Goal: Transaction & Acquisition: Purchase product/service

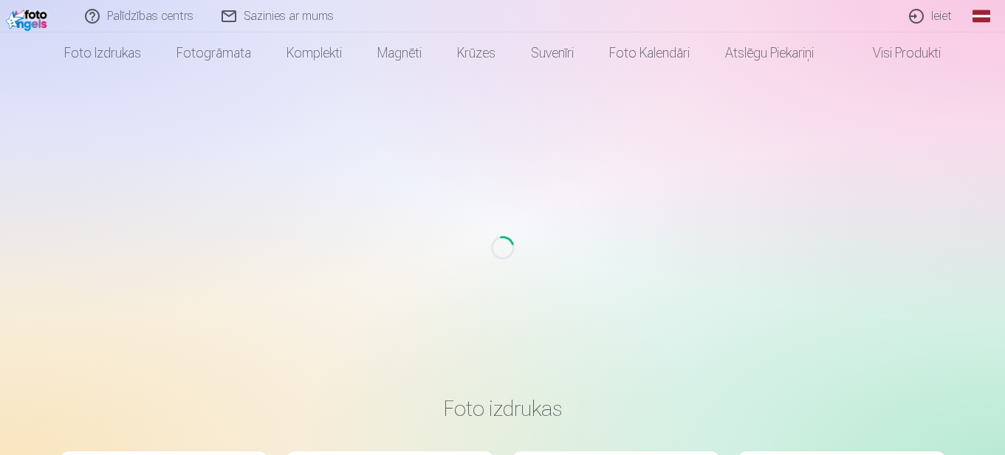
scroll to position [399, 0]
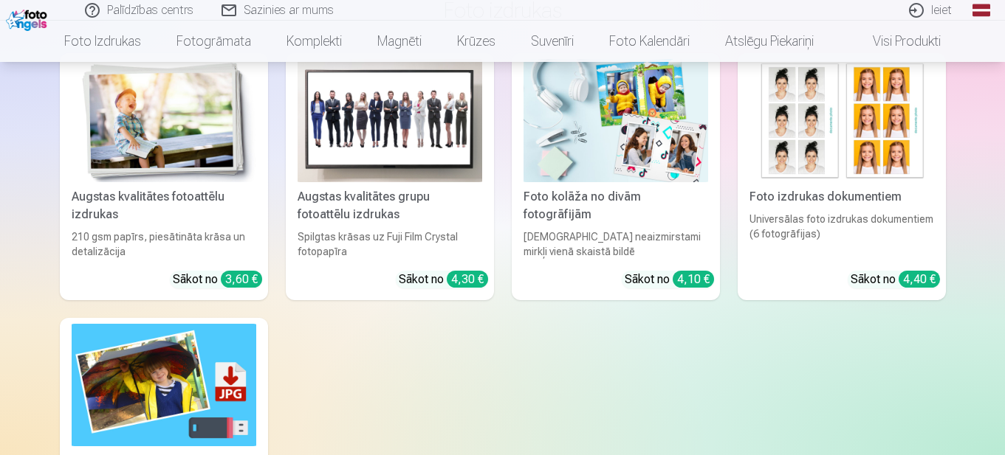
click at [945, 15] on link "Ieiet" at bounding box center [930, 10] width 71 height 21
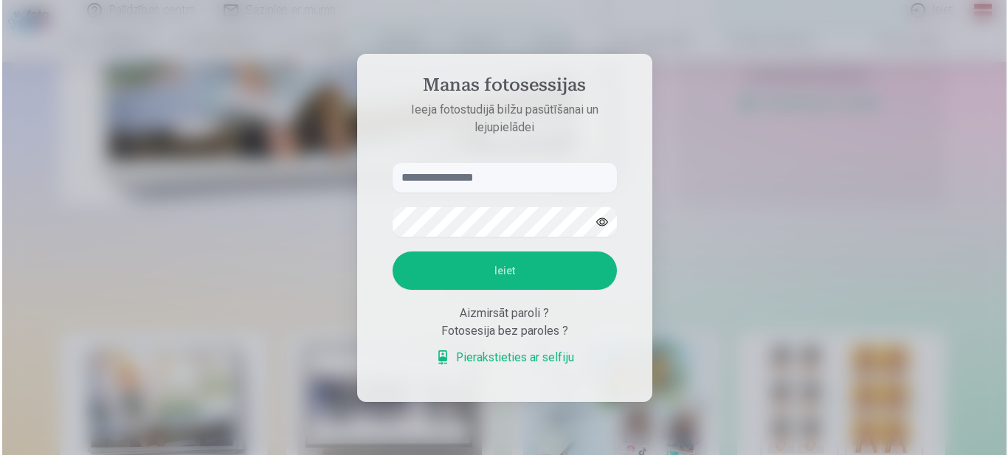
scroll to position [678, 0]
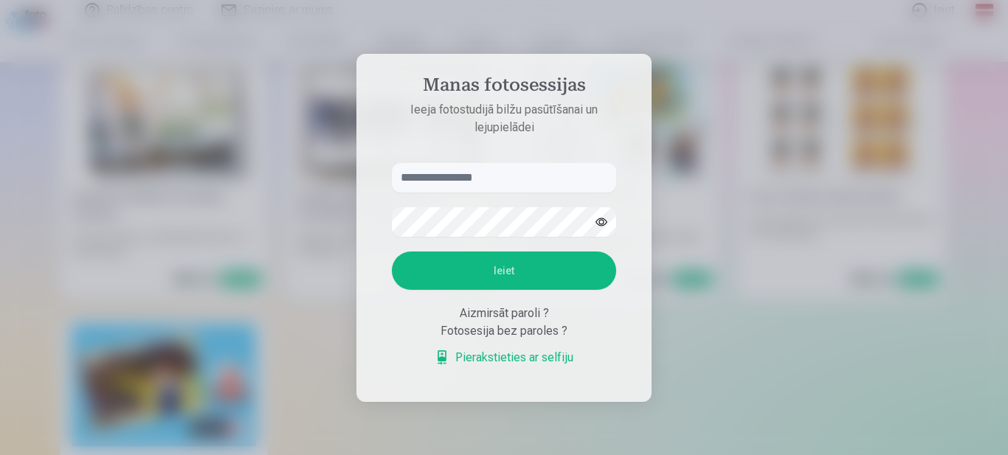
click at [535, 173] on input "text" at bounding box center [504, 178] width 224 height 30
type input "**********"
click at [526, 275] on button "Ieiet" at bounding box center [504, 271] width 224 height 38
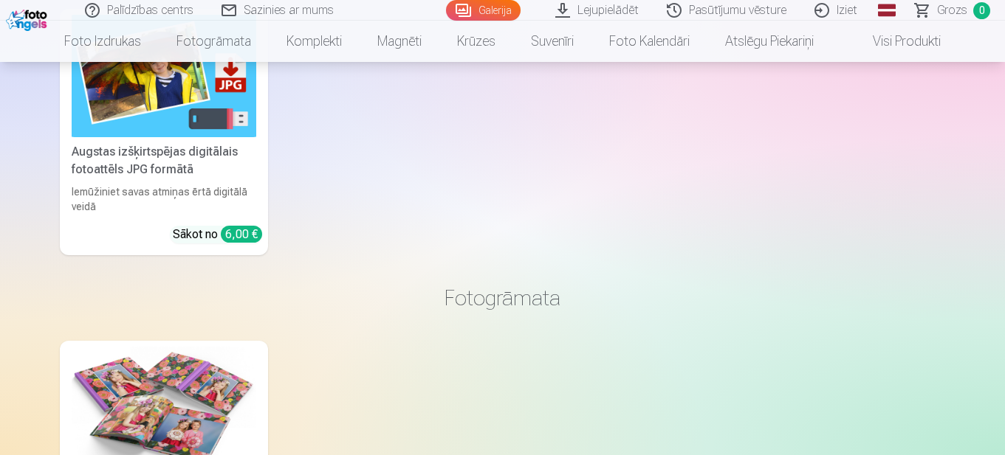
scroll to position [11388, 0]
click at [1000, 35] on nav "Foto izdrukas Augstas kvalitātes fotoattēlu izdrukas 210 gsm papīrs, piesātināt…" at bounding box center [502, 41] width 1005 height 41
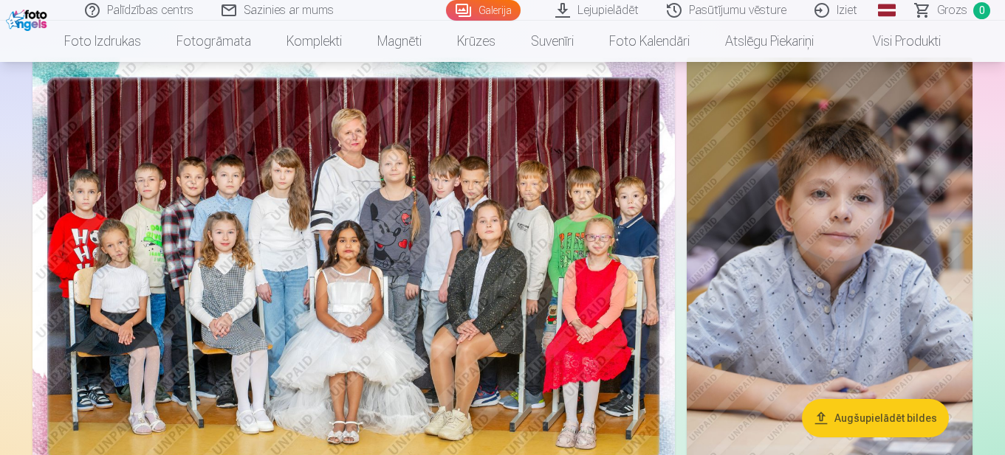
scroll to position [0, 0]
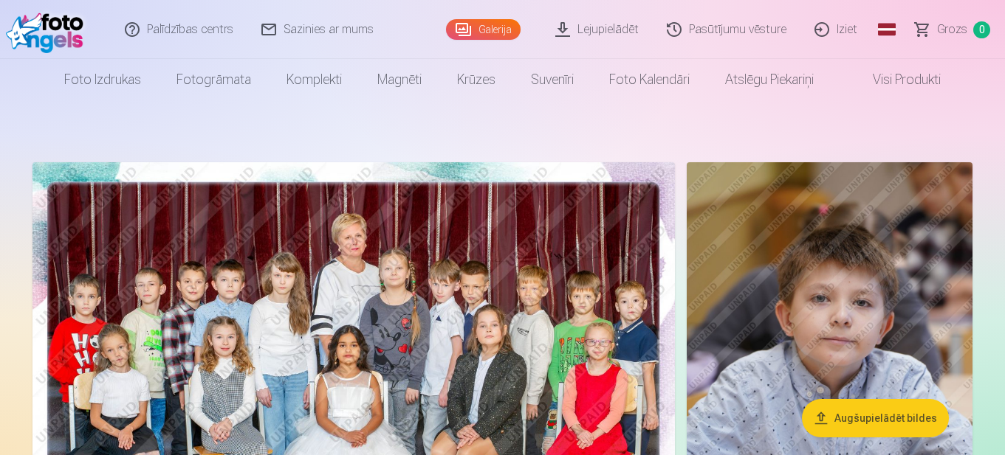
click at [609, 27] on link "Lejupielādēt" at bounding box center [597, 29] width 111 height 59
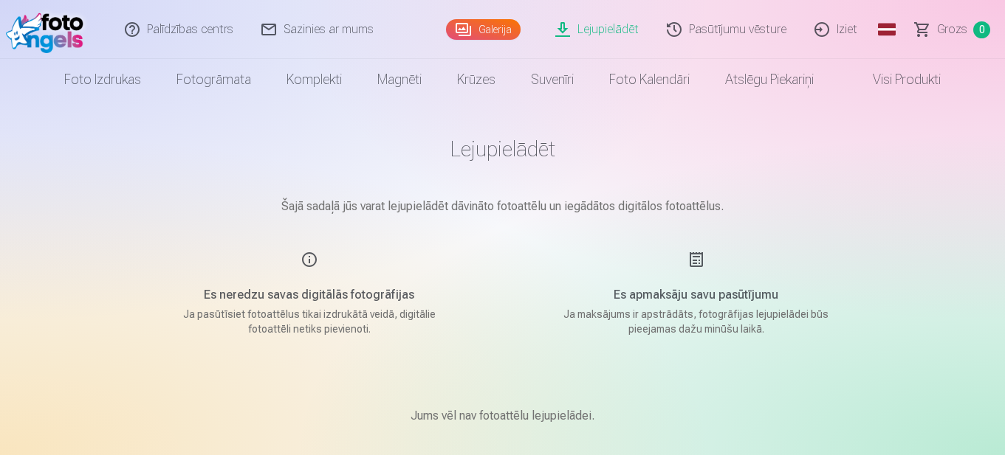
click at [490, 26] on link "Galerija" at bounding box center [483, 29] width 75 height 21
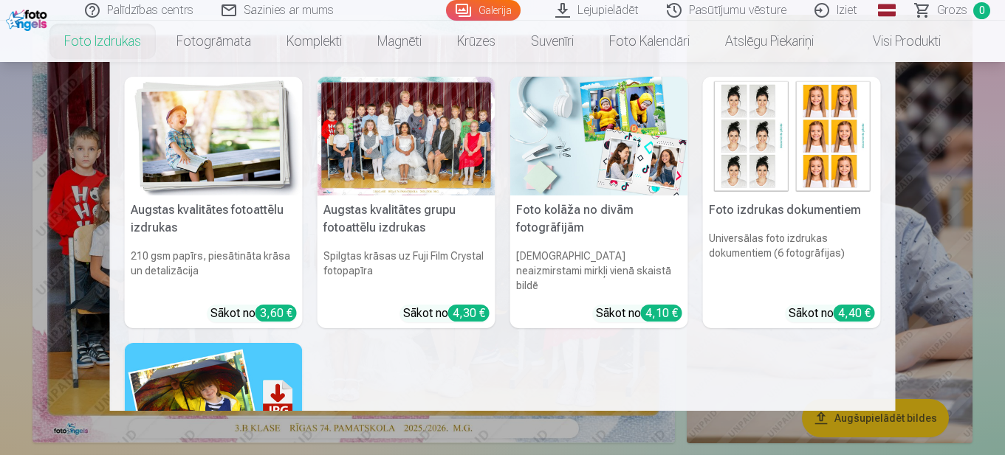
click at [424, 141] on div at bounding box center [406, 136] width 178 height 119
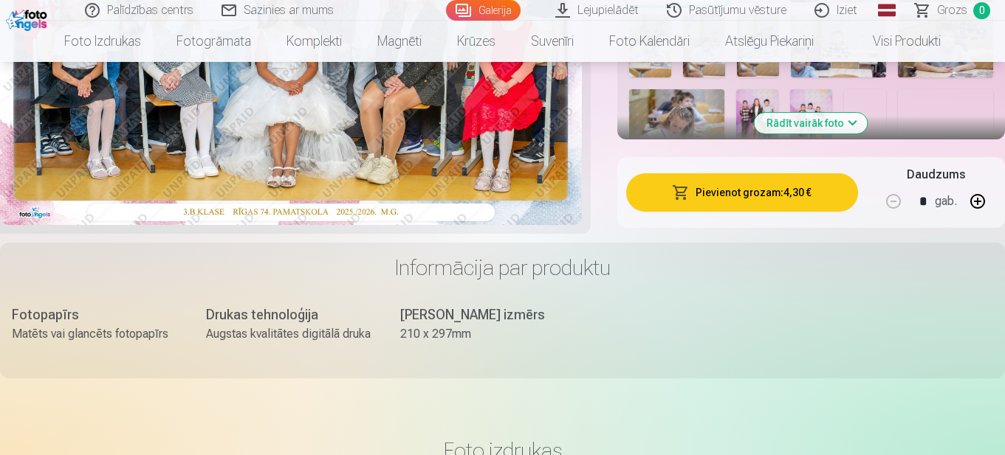
scroll to position [593, 0]
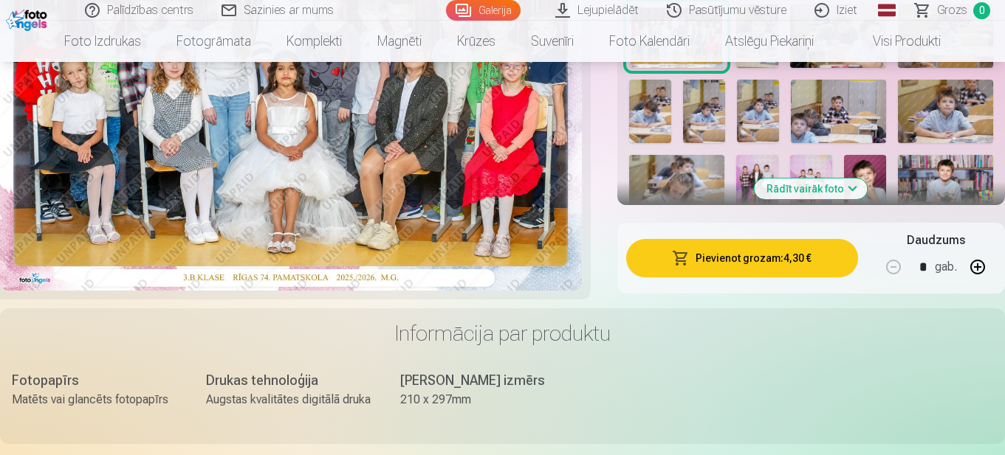
click at [791, 255] on button "Pievienot grozam : 4,30 €" at bounding box center [742, 258] width 232 height 38
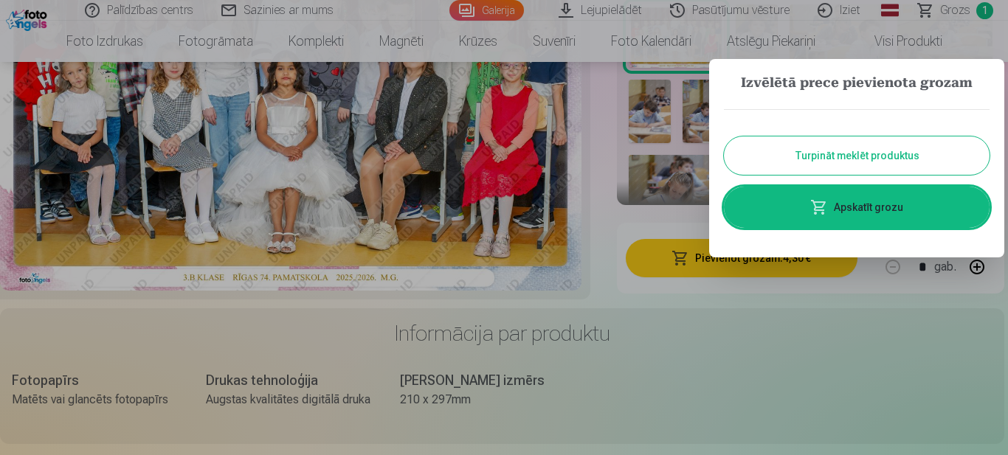
click at [911, 159] on button "Turpināt meklēt produktus" at bounding box center [857, 156] width 266 height 38
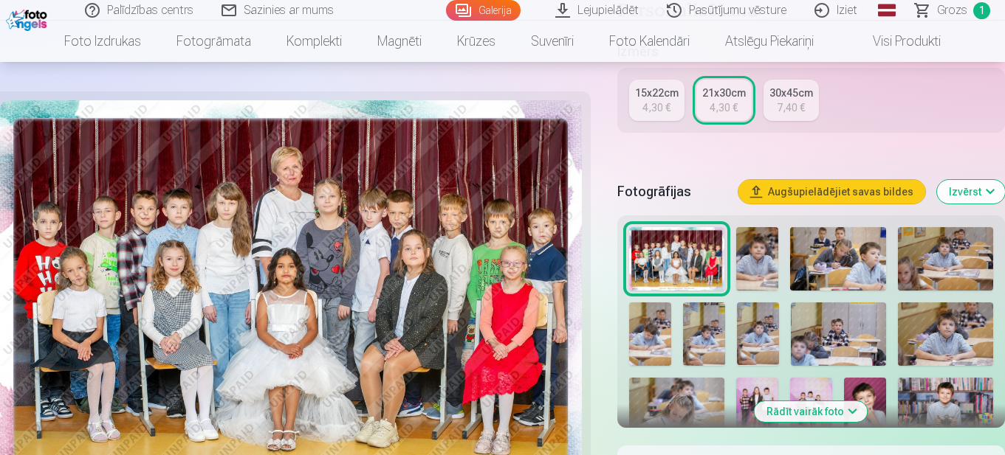
scroll to position [520, 0]
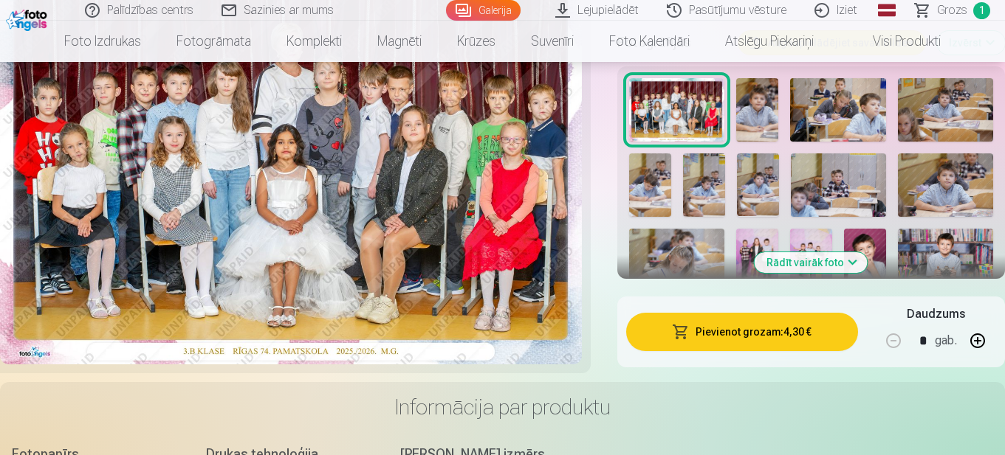
click at [762, 110] on img at bounding box center [757, 109] width 42 height 63
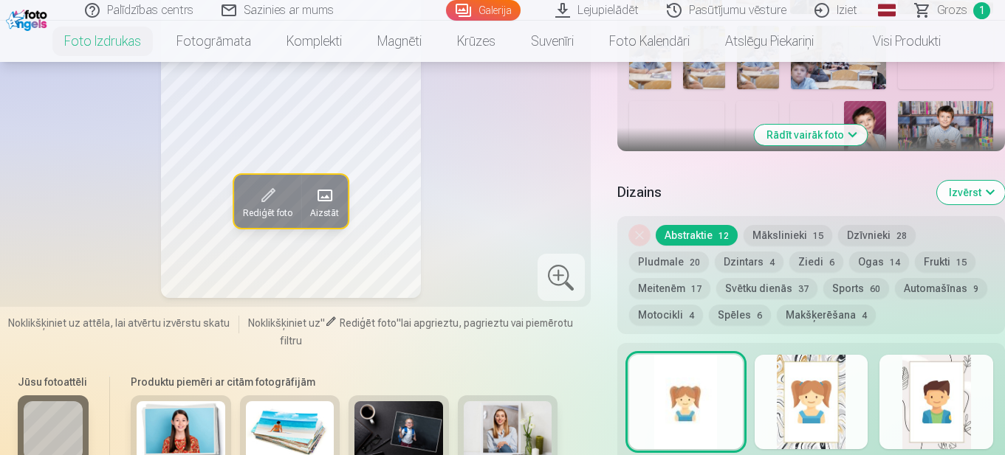
scroll to position [517, 0]
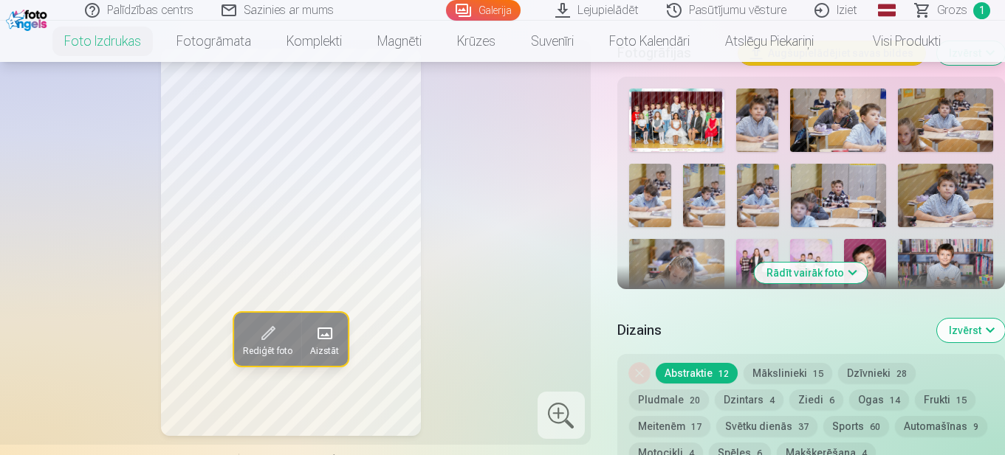
click at [853, 272] on button "Rādīt vairāk foto" at bounding box center [810, 273] width 113 height 21
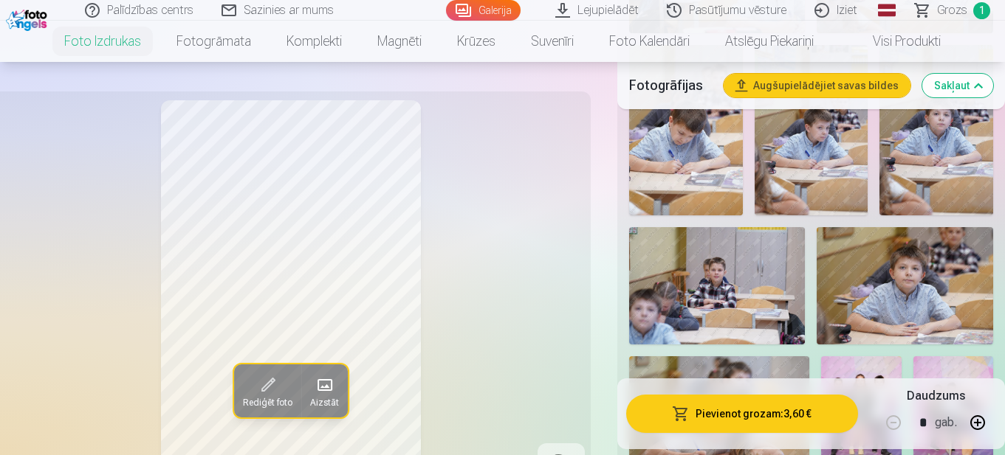
scroll to position [1033, 0]
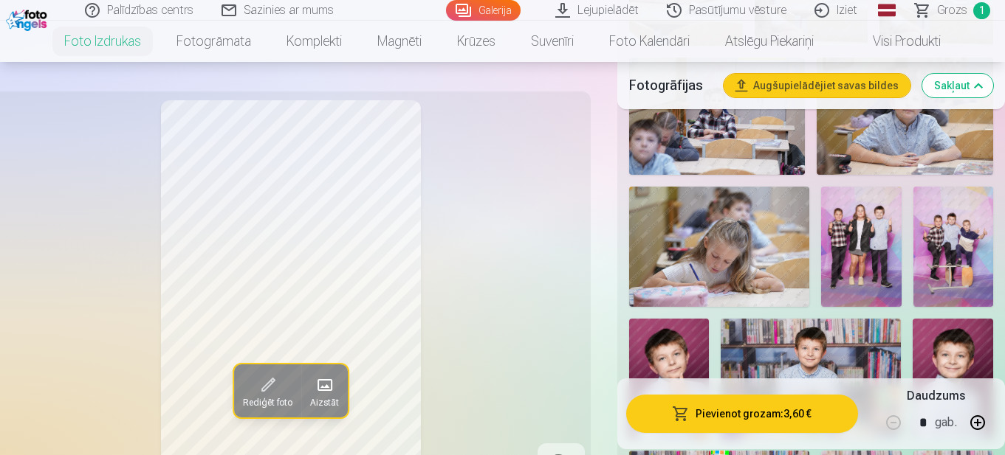
click at [867, 227] on img at bounding box center [861, 247] width 80 height 120
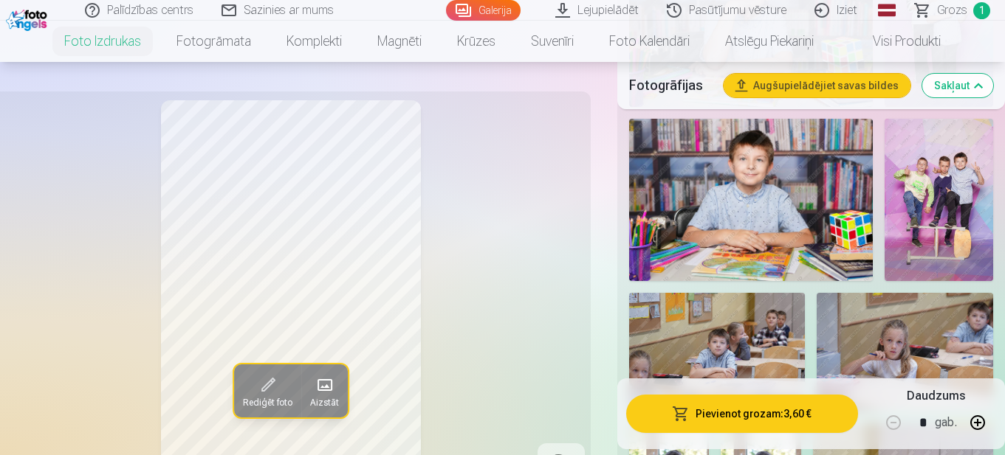
scroll to position [2111, 0]
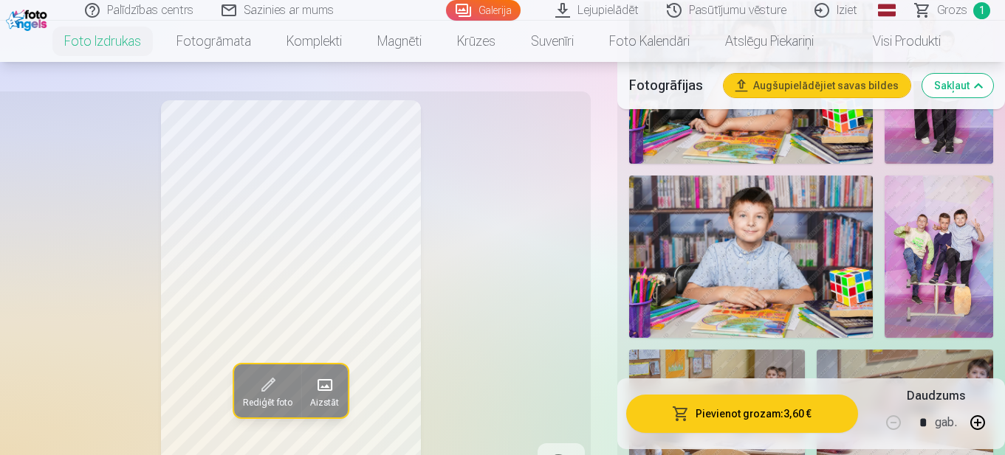
click at [954, 255] on img at bounding box center [938, 257] width 109 height 162
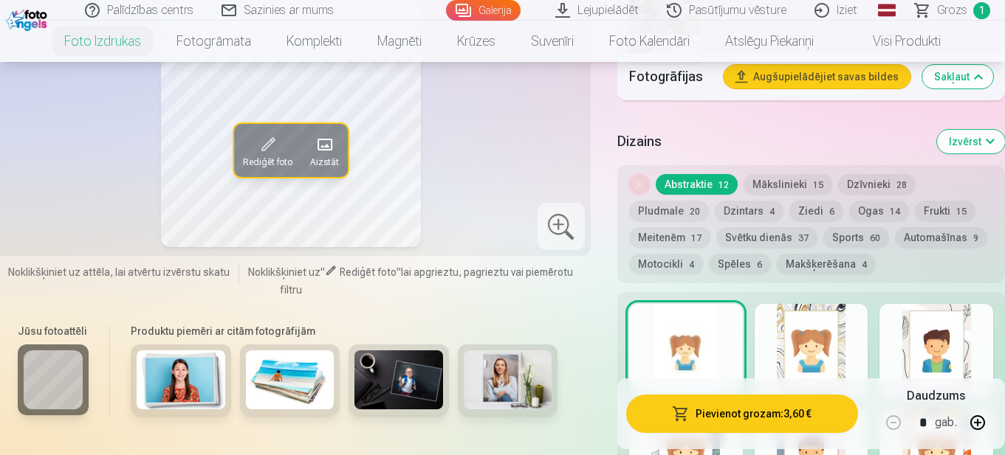
scroll to position [2781, 0]
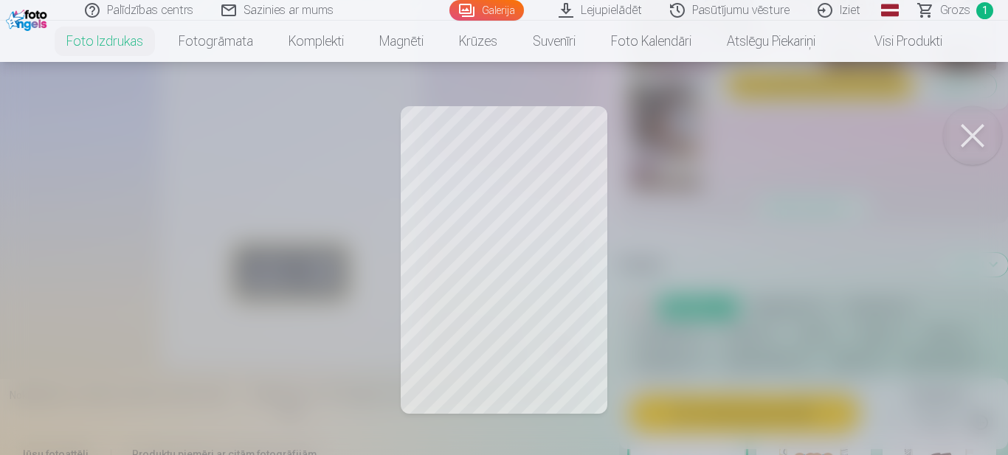
click at [969, 136] on button at bounding box center [972, 135] width 59 height 59
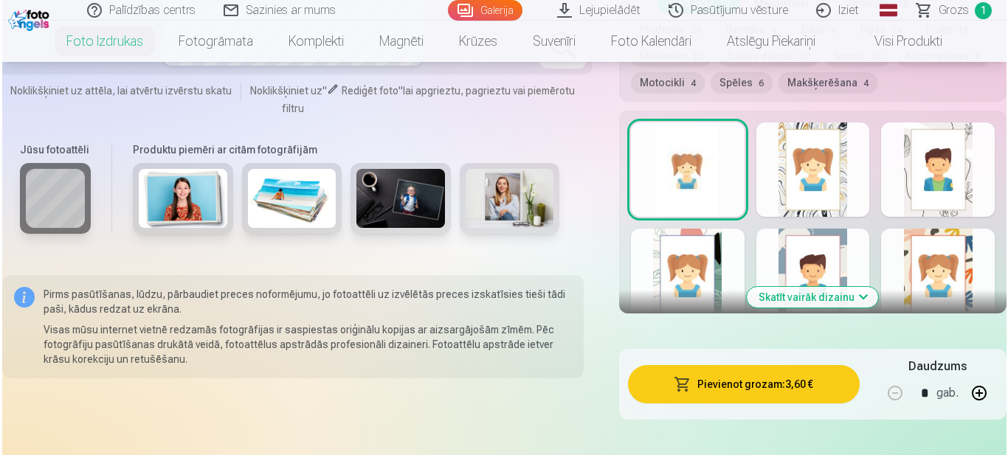
scroll to position [3224, 0]
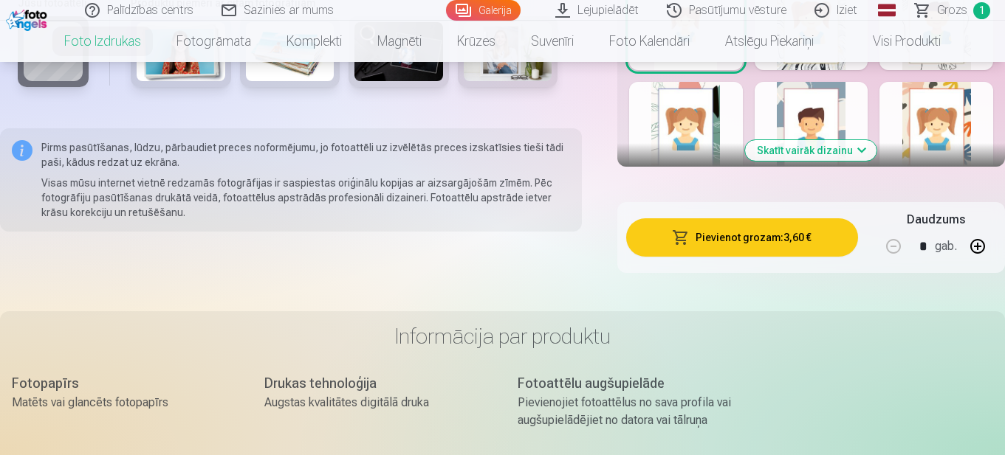
click at [724, 239] on button "Pievienot grozam : 3,60 €" at bounding box center [742, 237] width 232 height 38
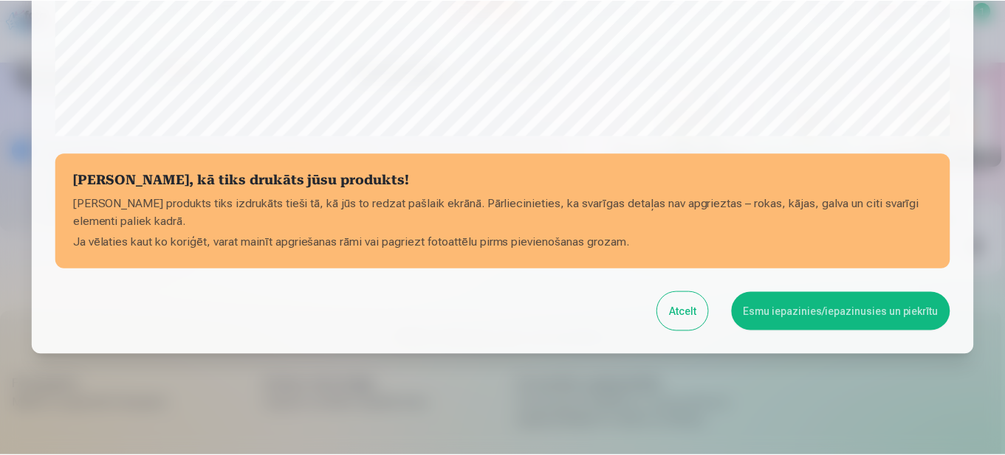
scroll to position [608, 0]
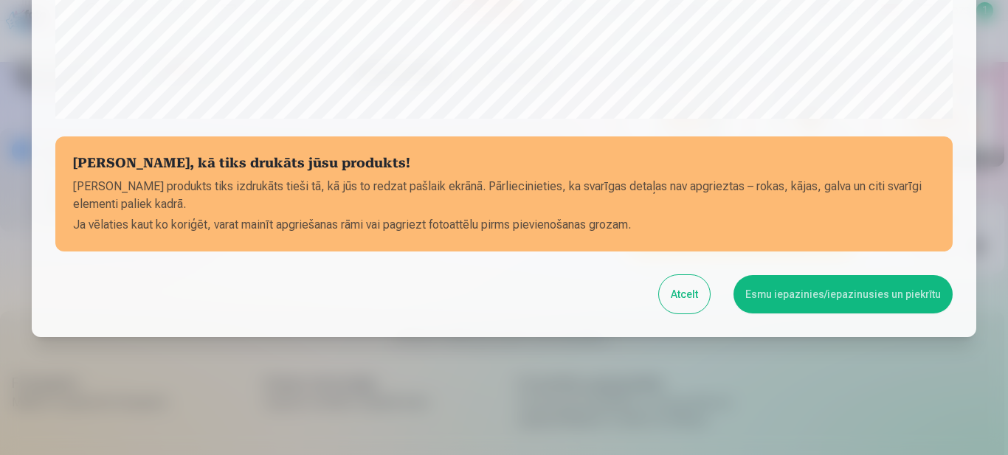
click at [697, 287] on button "Atcelt" at bounding box center [684, 294] width 51 height 38
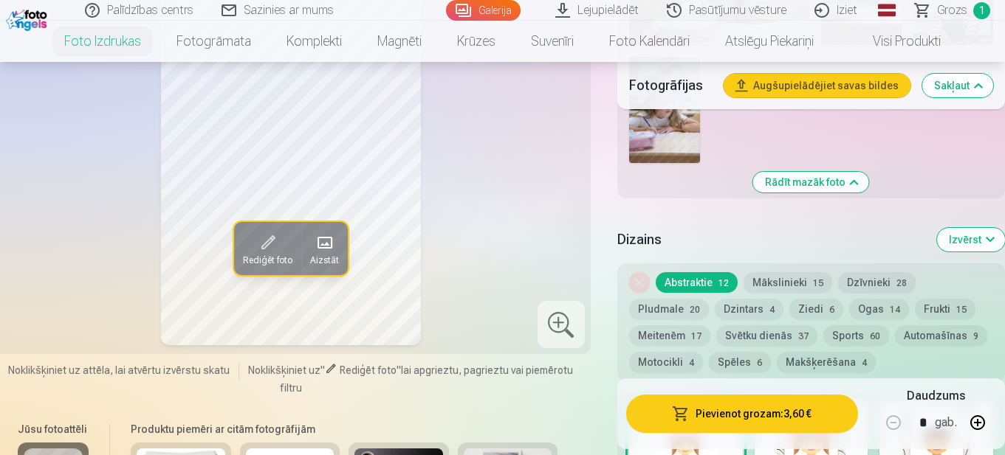
scroll to position [2781, 0]
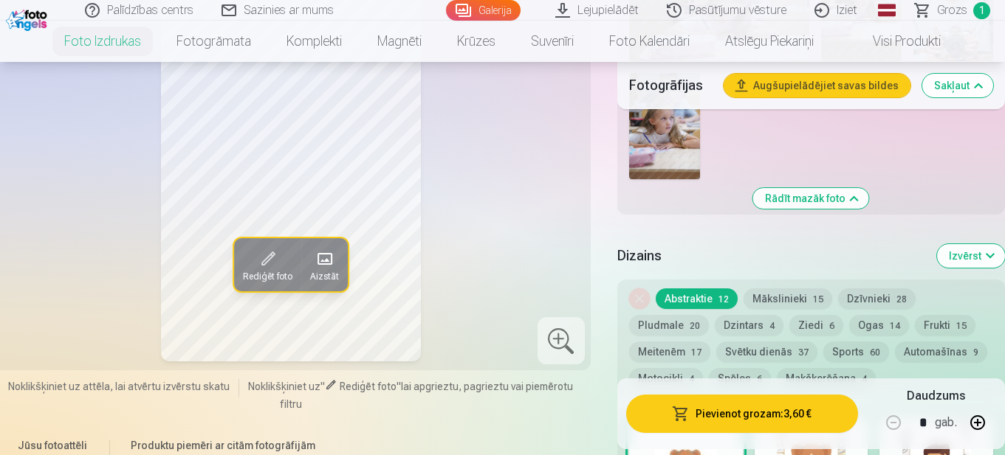
click at [785, 294] on button "Mākslinieki 15" at bounding box center [787, 299] width 89 height 21
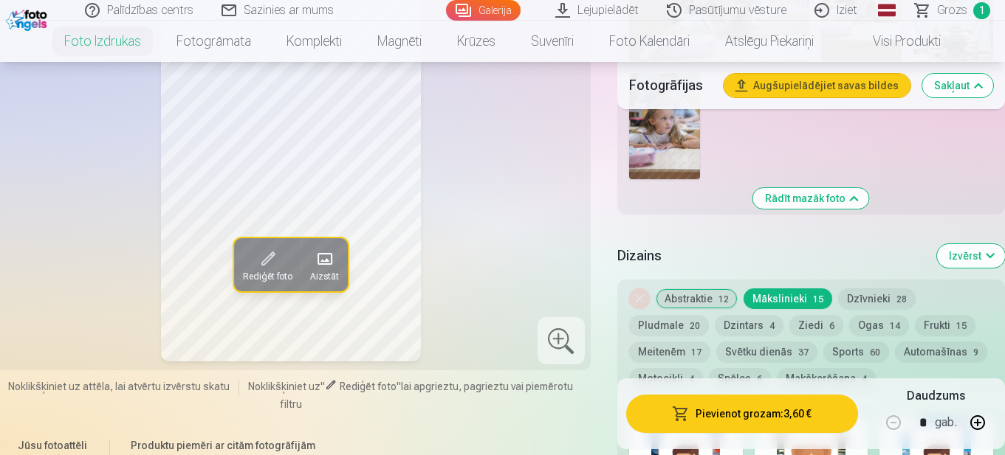
click at [266, 271] on span at bounding box center [267, 259] width 24 height 24
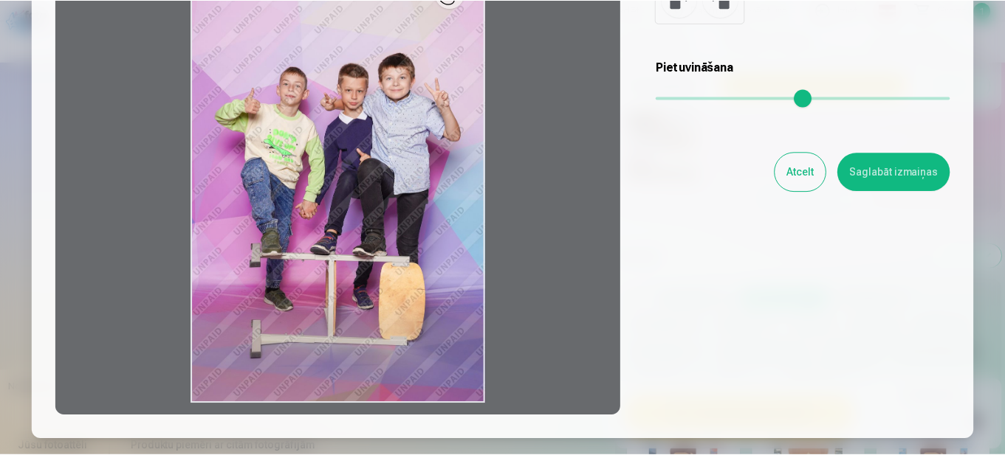
scroll to position [0, 0]
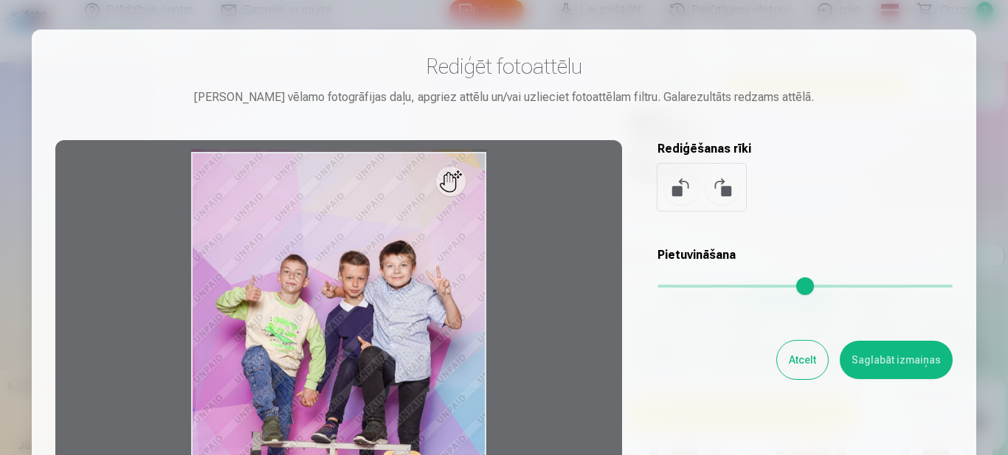
click at [809, 359] on button "Atcelt" at bounding box center [802, 360] width 51 height 38
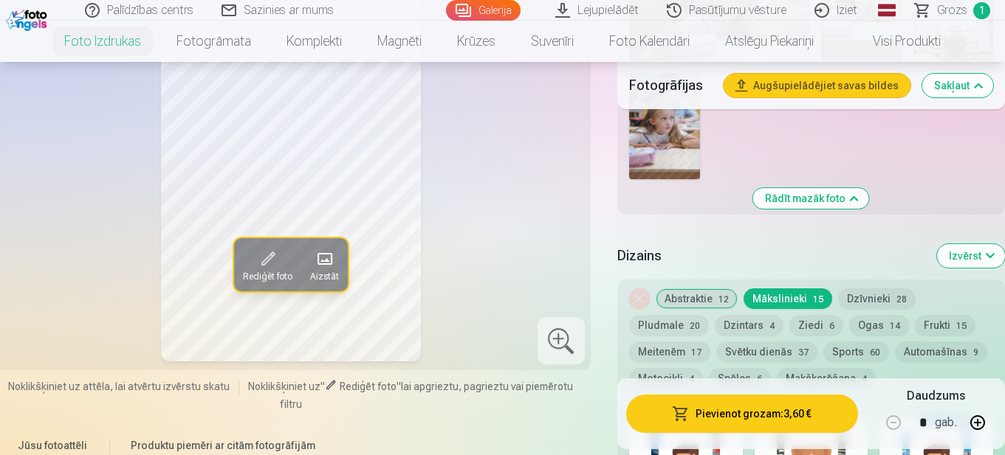
click at [813, 322] on button "Ziedi 6" at bounding box center [816, 325] width 54 height 21
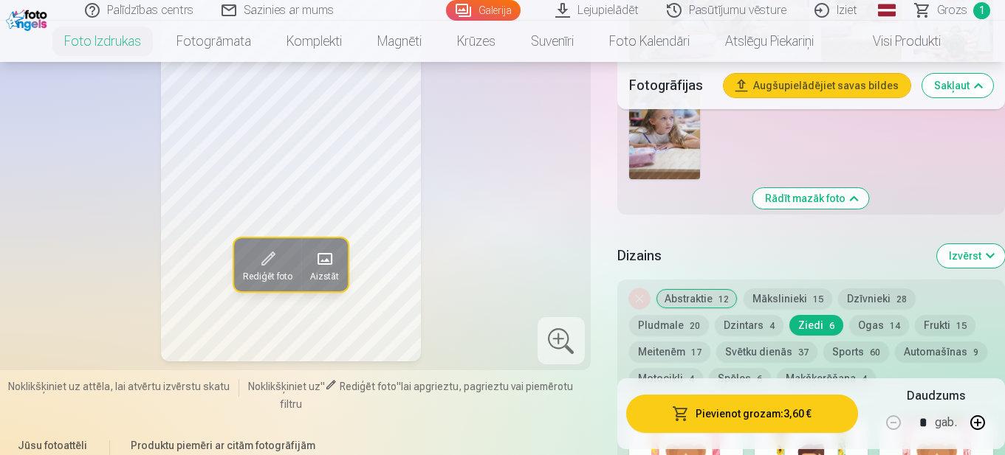
click at [872, 326] on button "Ogas 14" at bounding box center [879, 325] width 60 height 21
click at [928, 328] on button "Frukti 15" at bounding box center [945, 325] width 61 height 21
click at [689, 297] on button "Abstraktie 12" at bounding box center [696, 299] width 82 height 21
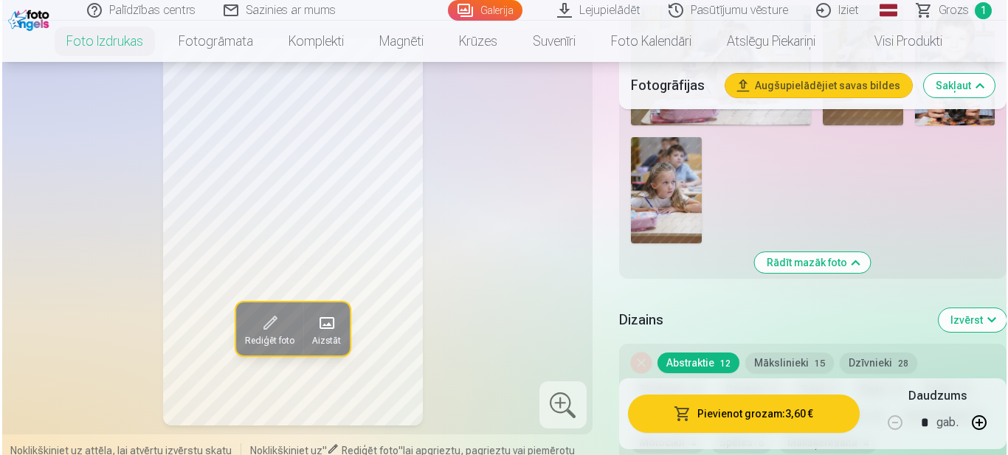
scroll to position [2708, 0]
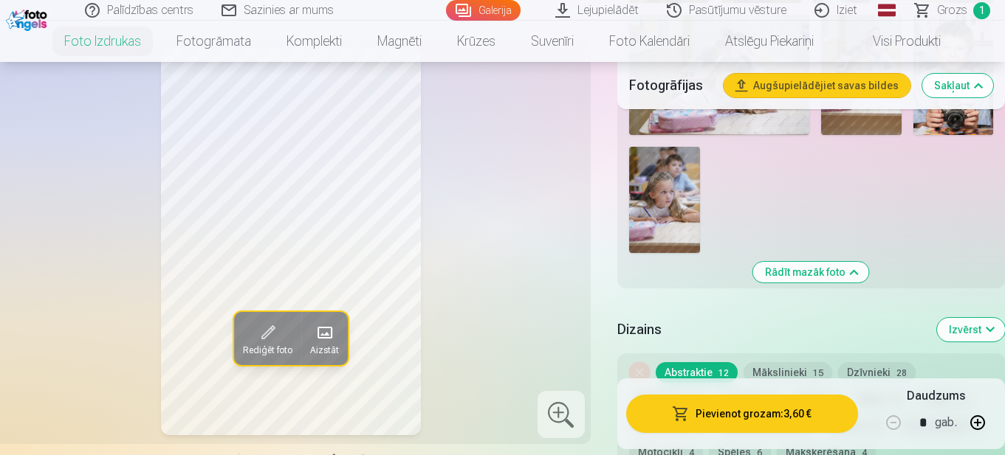
click at [815, 414] on button "Pievienot grozam : 3,60 €" at bounding box center [742, 414] width 232 height 38
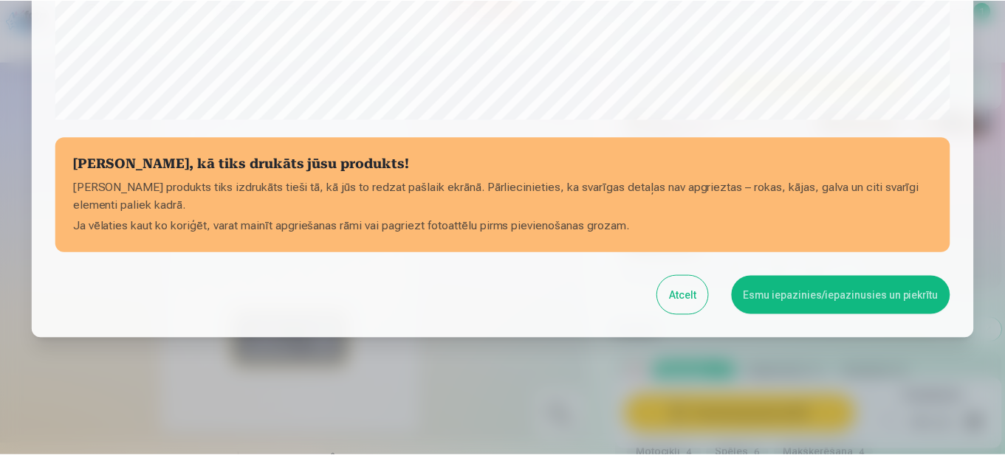
scroll to position [608, 0]
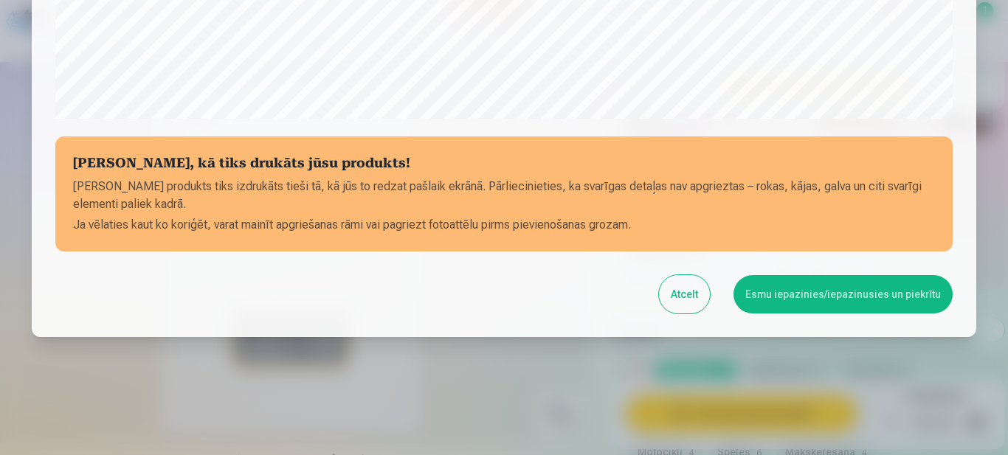
click at [839, 289] on button "Esmu iepazinies/iepazinusies un piekrītu" at bounding box center [843, 294] width 219 height 38
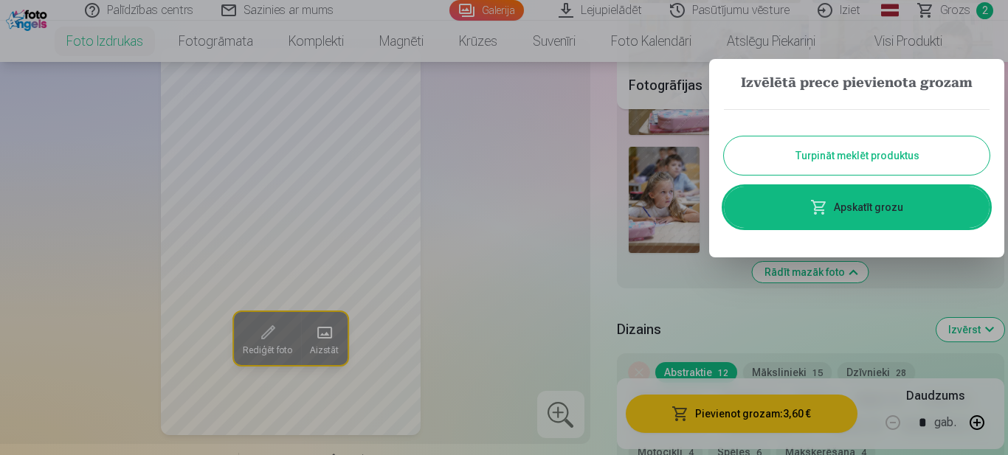
click at [875, 152] on button "Turpināt meklēt produktus" at bounding box center [857, 156] width 266 height 38
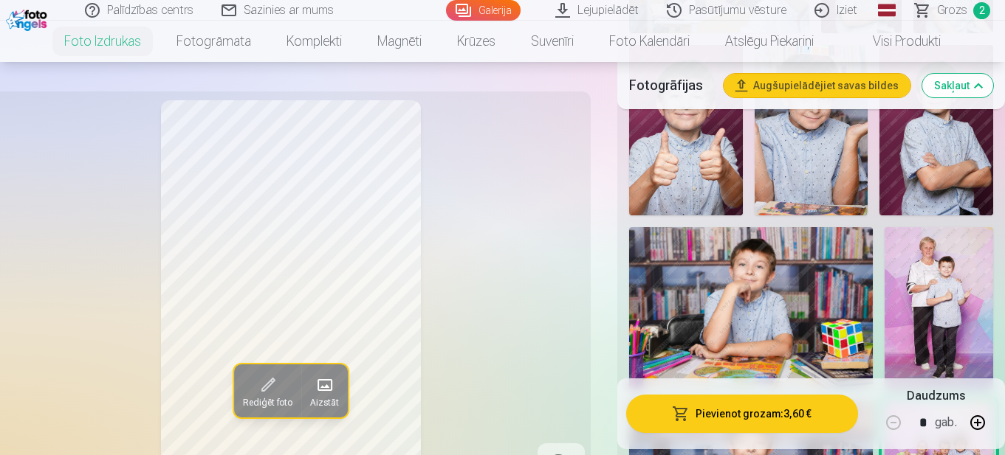
scroll to position [1969, 0]
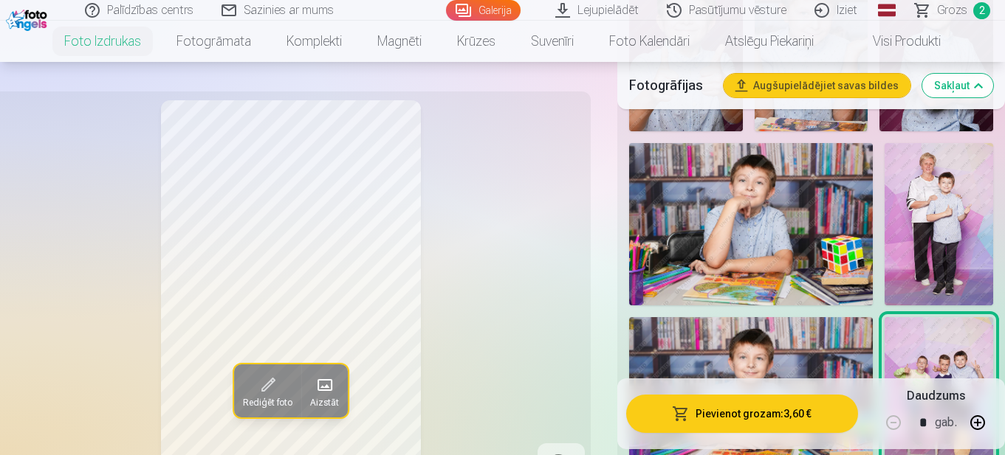
click at [946, 223] on img at bounding box center [938, 224] width 109 height 162
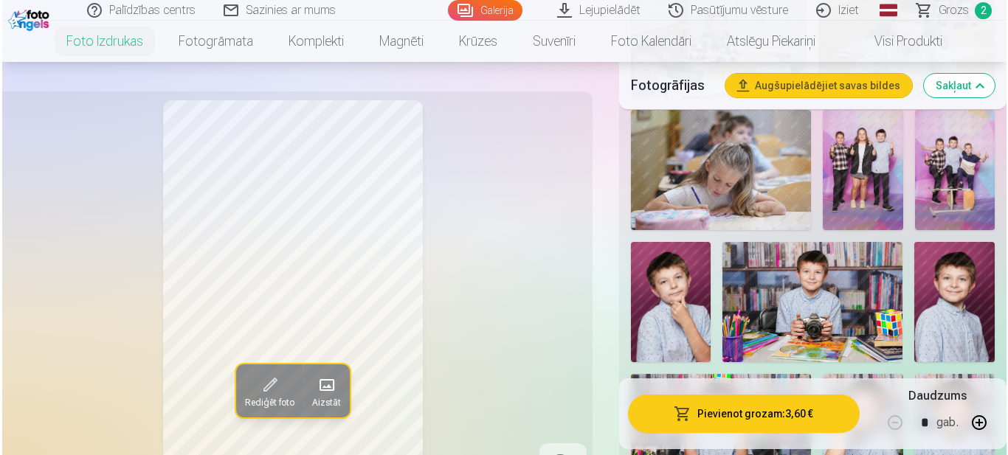
scroll to position [1084, 0]
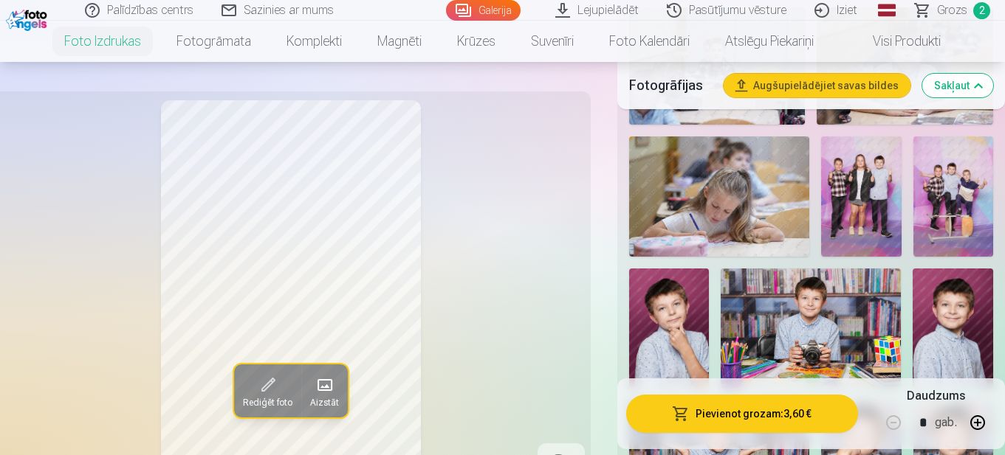
click at [963, 170] on img at bounding box center [953, 197] width 80 height 120
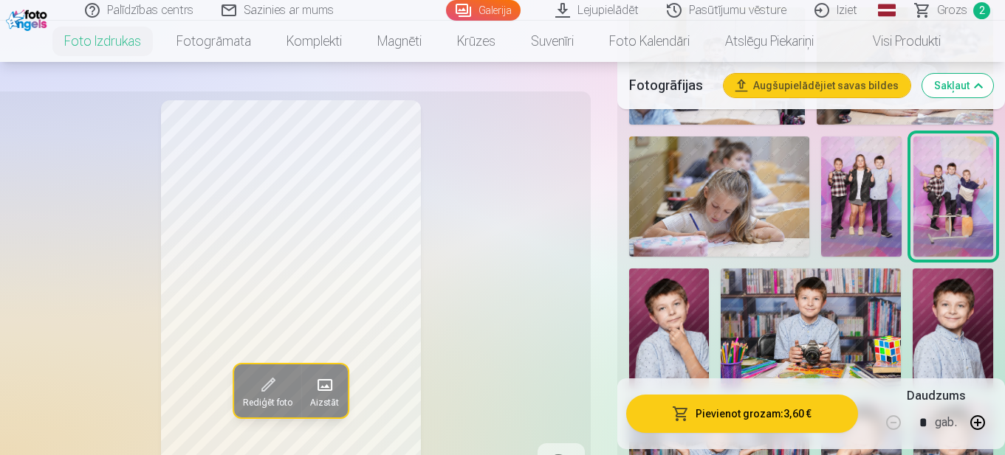
click at [772, 410] on button "Pievienot grozam : 3,60 €" at bounding box center [742, 414] width 232 height 38
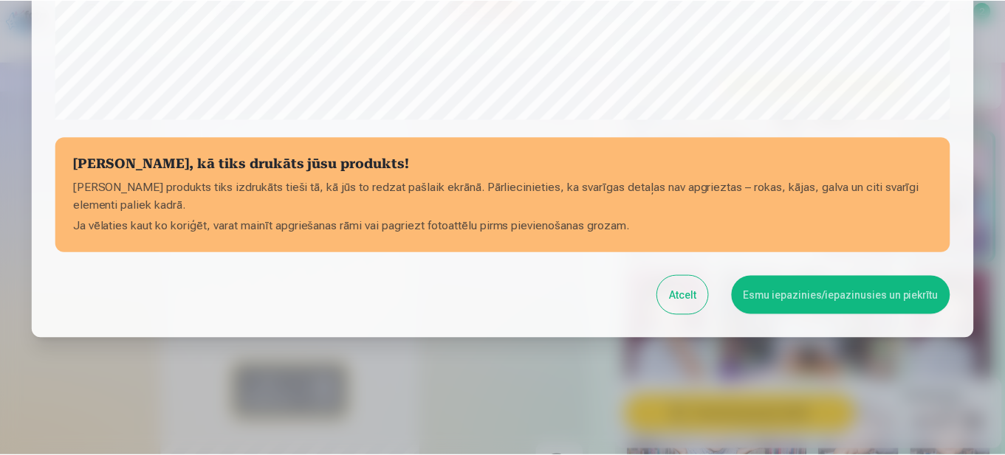
scroll to position [608, 0]
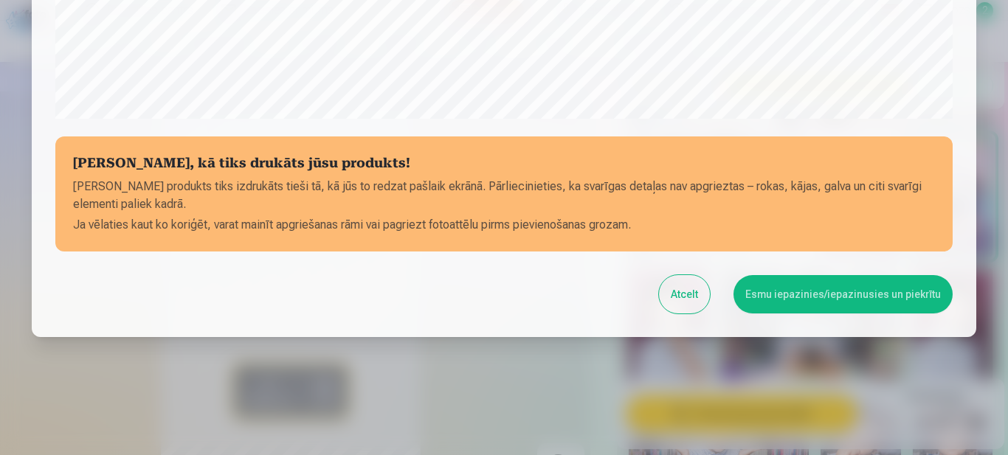
drag, startPoint x: 898, startPoint y: 284, endPoint x: 881, endPoint y: 297, distance: 21.7
click at [898, 284] on button "Esmu iepazinies/iepazinusies un piekrītu" at bounding box center [843, 294] width 219 height 38
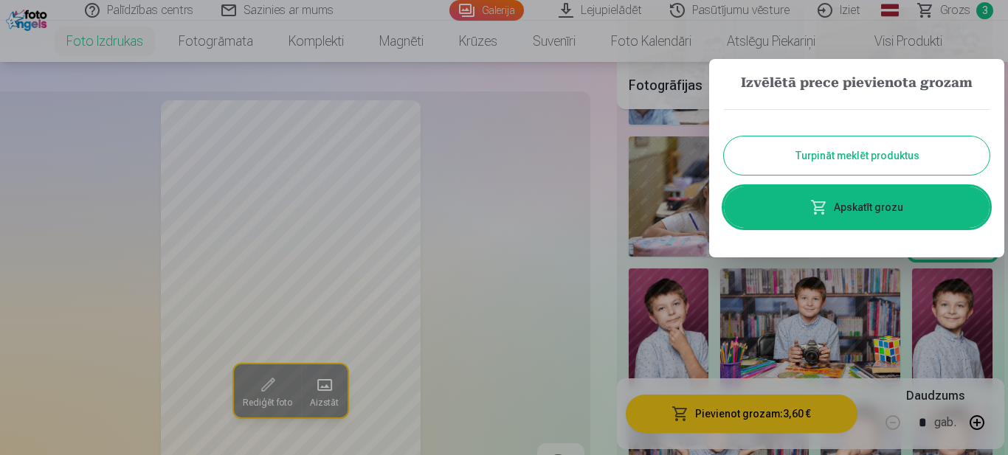
click at [901, 155] on button "Turpināt meklēt produktus" at bounding box center [857, 156] width 266 height 38
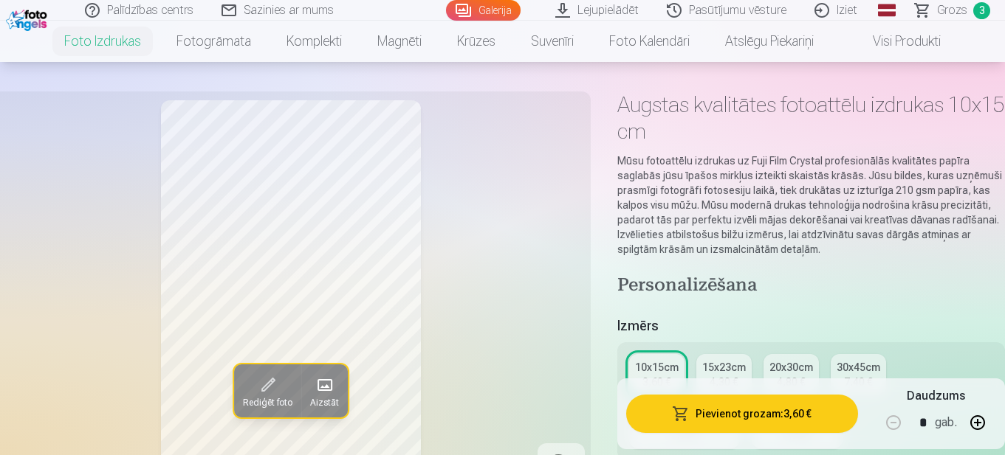
scroll to position [0, 0]
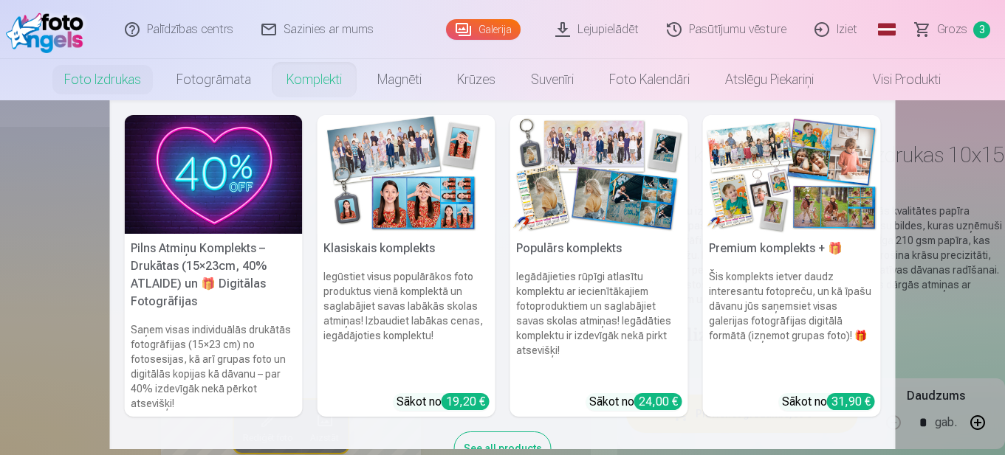
click at [209, 187] on img at bounding box center [214, 174] width 178 height 119
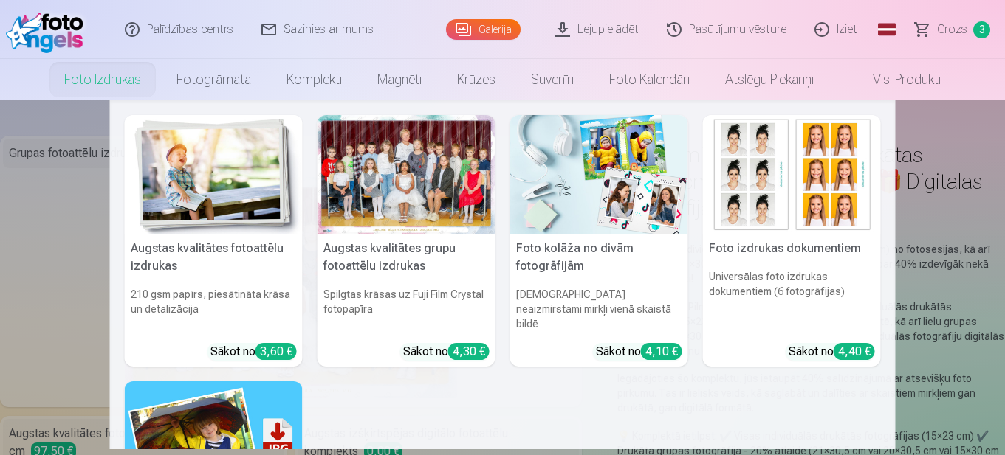
click at [111, 75] on link "Foto izdrukas" at bounding box center [103, 79] width 112 height 41
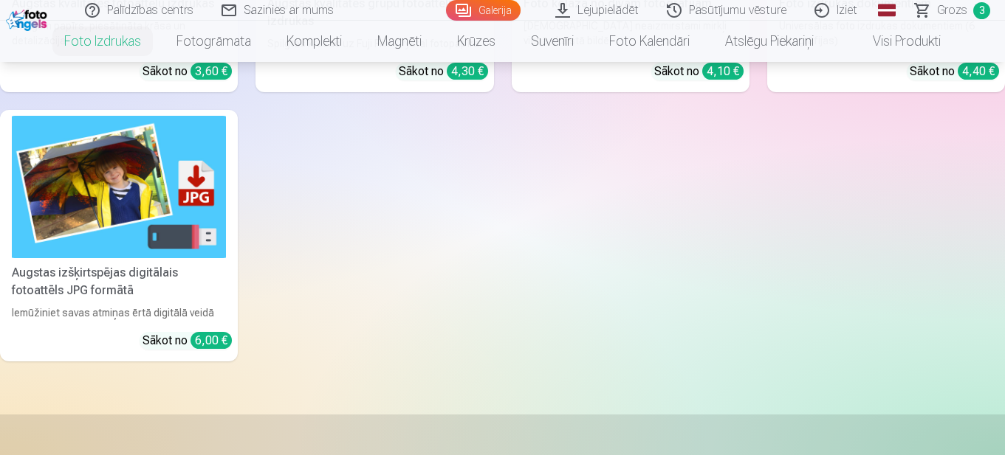
scroll to position [517, 0]
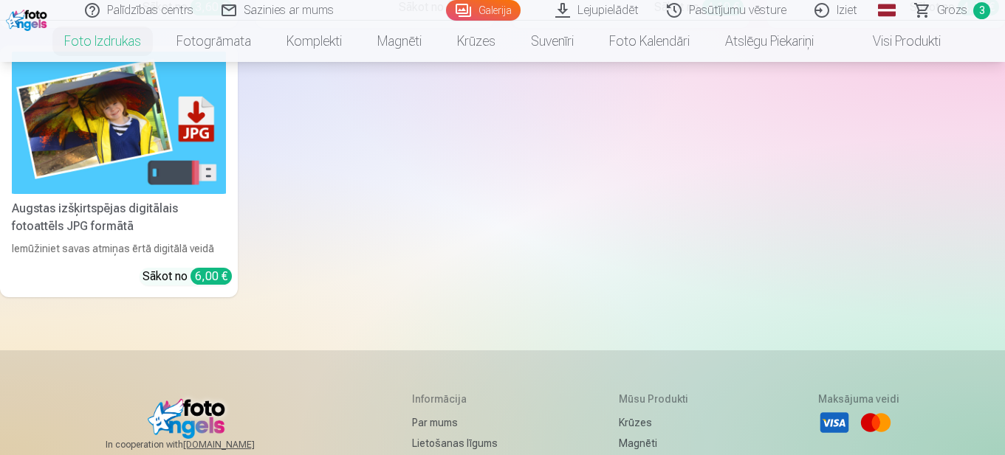
click at [126, 202] on div "Augstas izšķirtspējas digitālais fotoattēls JPG formātā" at bounding box center [119, 217] width 226 height 35
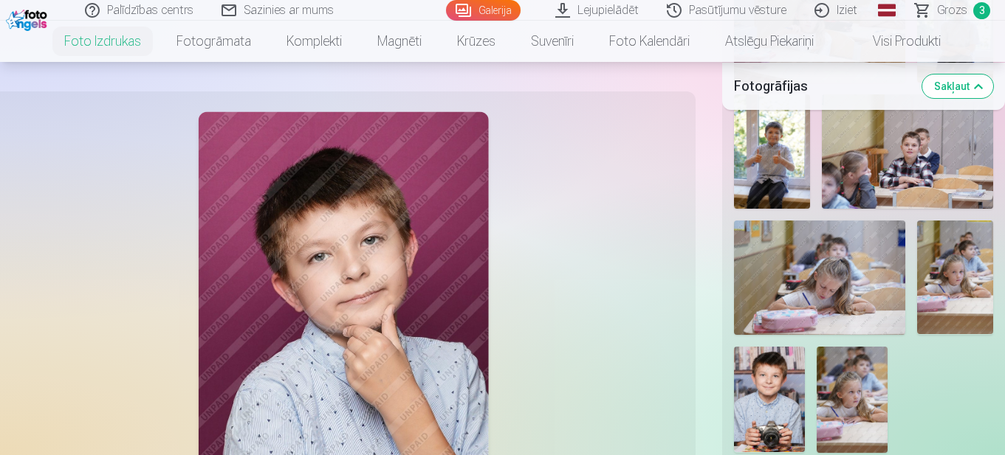
scroll to position [2879, 0]
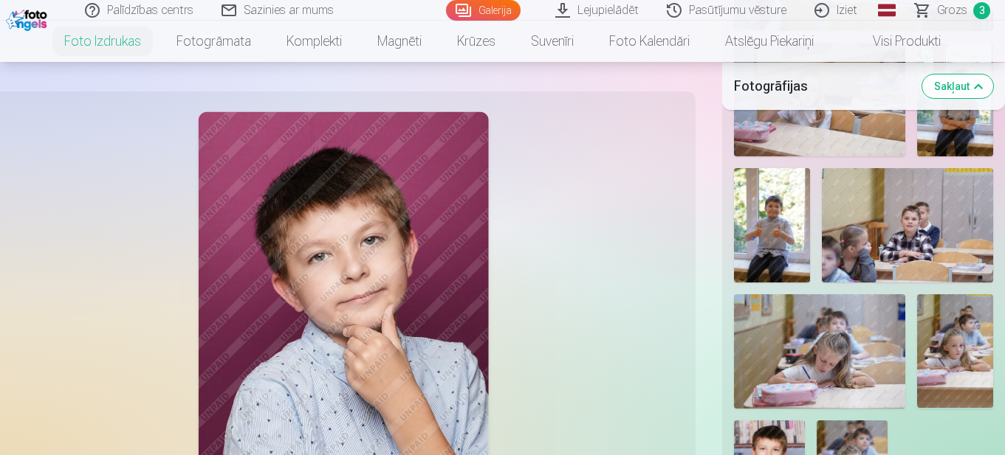
click at [781, 241] on img at bounding box center [772, 225] width 76 height 114
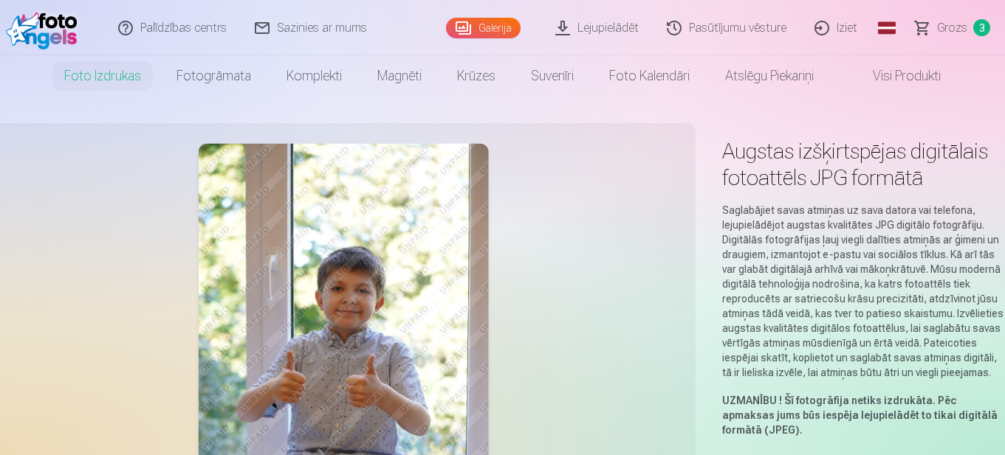
scroll to position [0, 0]
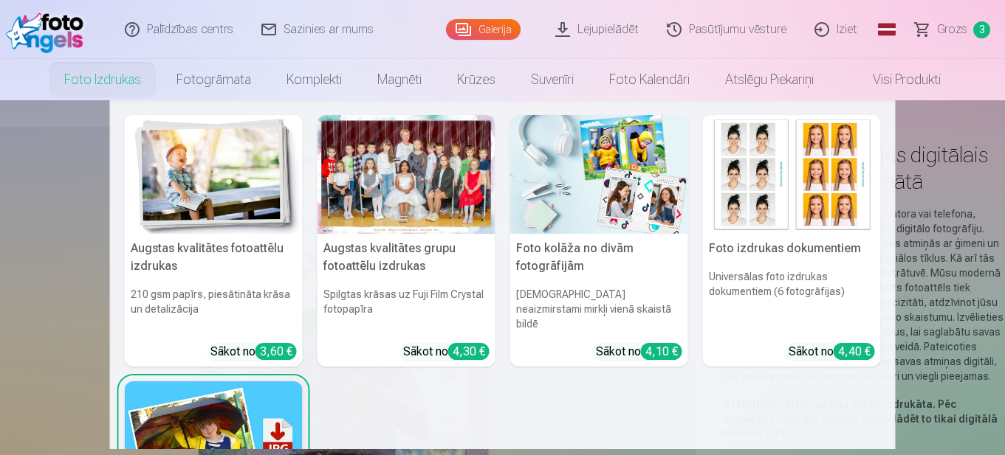
click at [109, 75] on link "Foto izdrukas" at bounding box center [103, 79] width 112 height 41
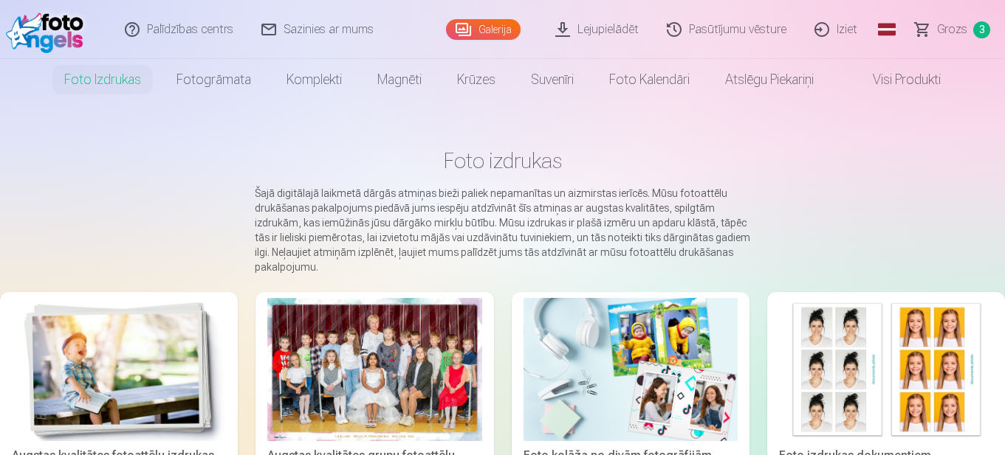
click at [502, 30] on link "Galerija" at bounding box center [483, 29] width 75 height 21
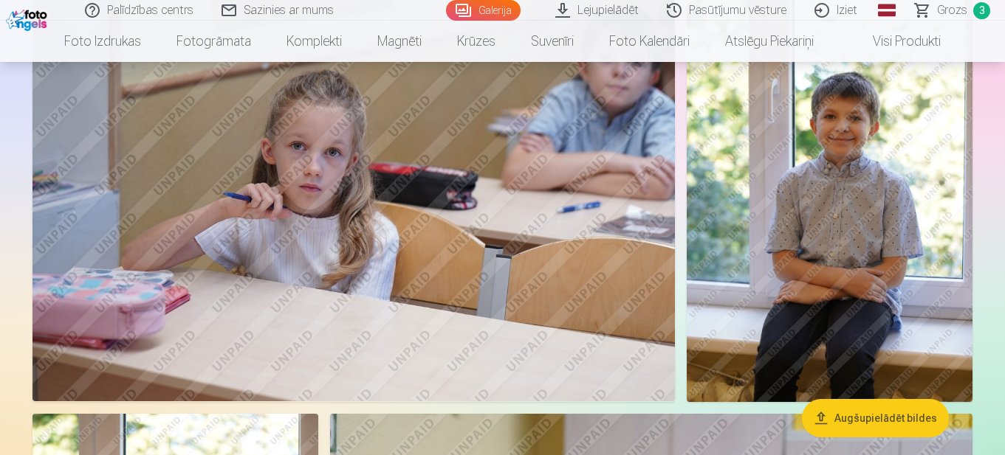
scroll to position [9301, 0]
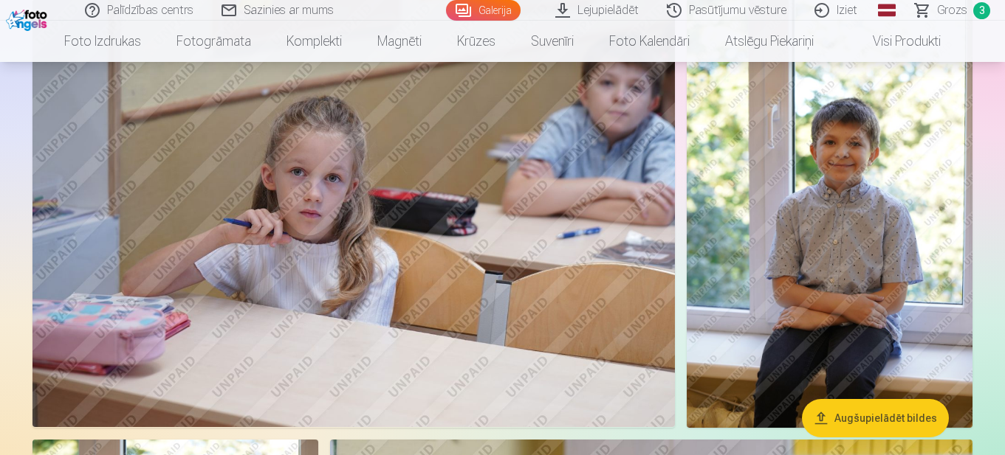
click at [869, 279] on img at bounding box center [829, 213] width 286 height 428
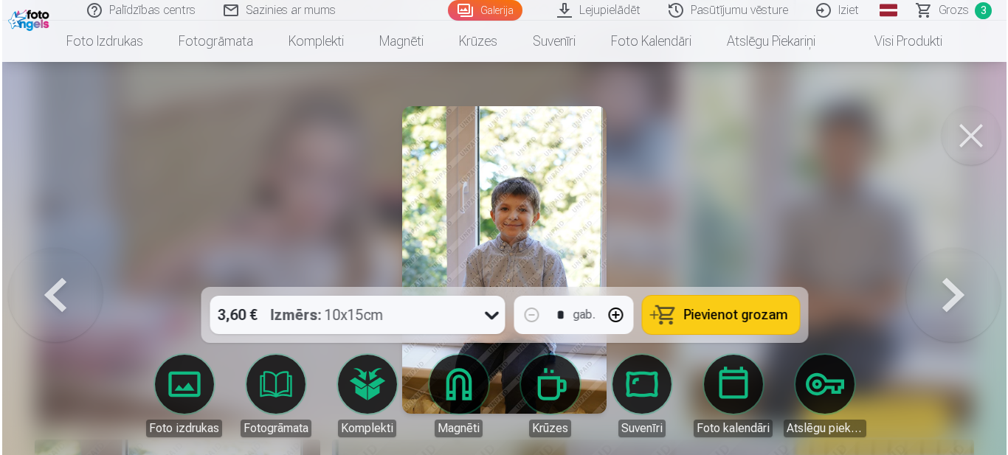
scroll to position [9336, 0]
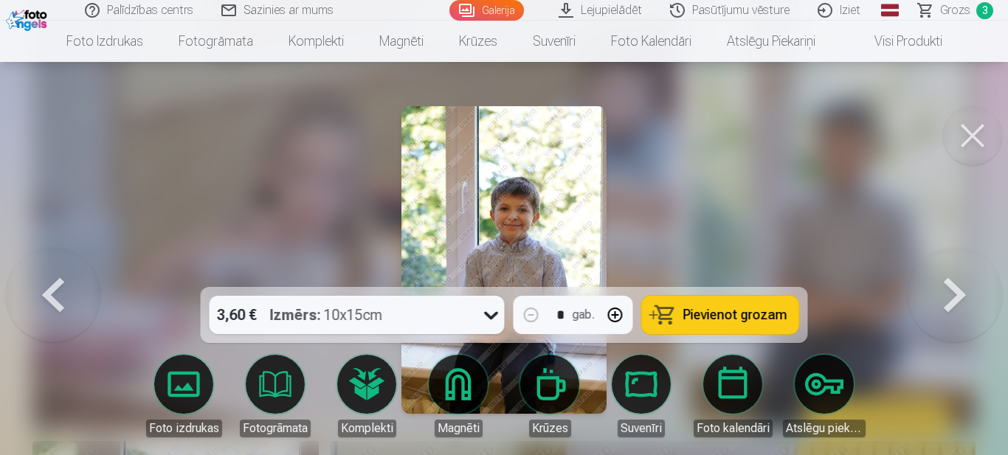
click at [489, 314] on icon at bounding box center [491, 316] width 14 height 8
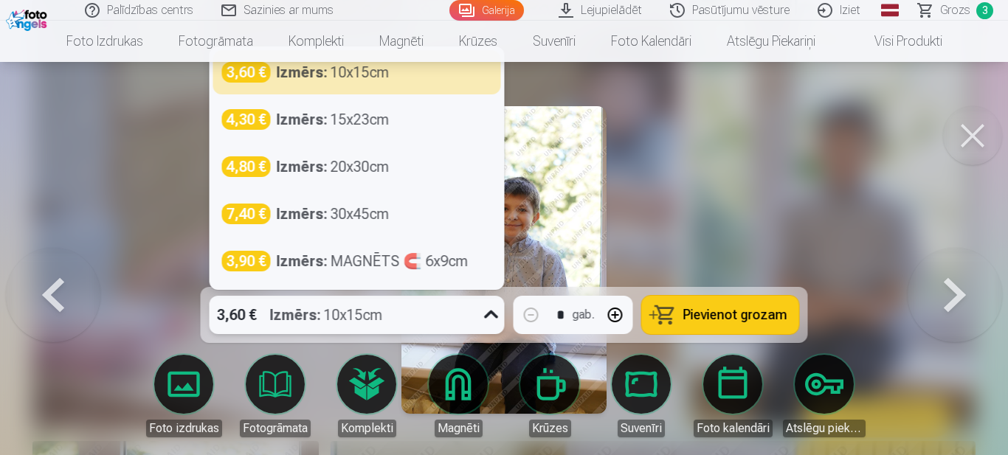
click at [489, 315] on icon at bounding box center [491, 315] width 14 height 8
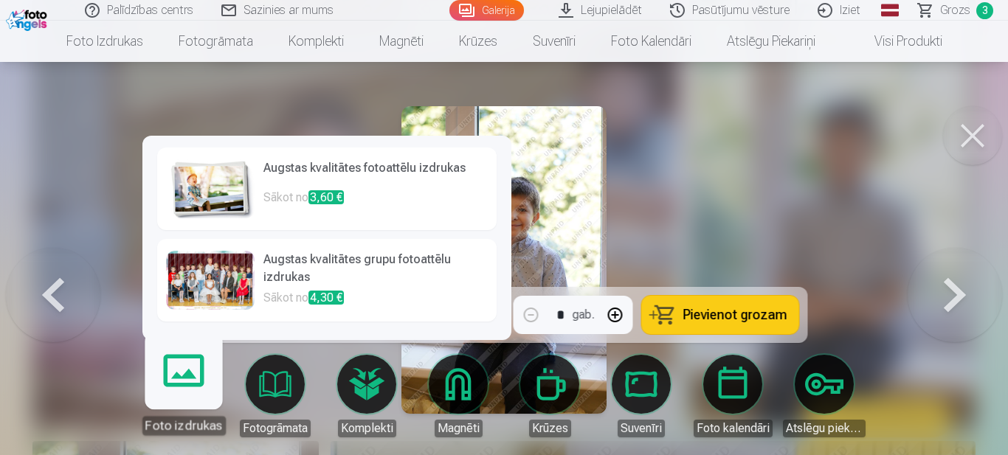
click at [177, 376] on link "Foto izdrukas" at bounding box center [183, 390] width 91 height 91
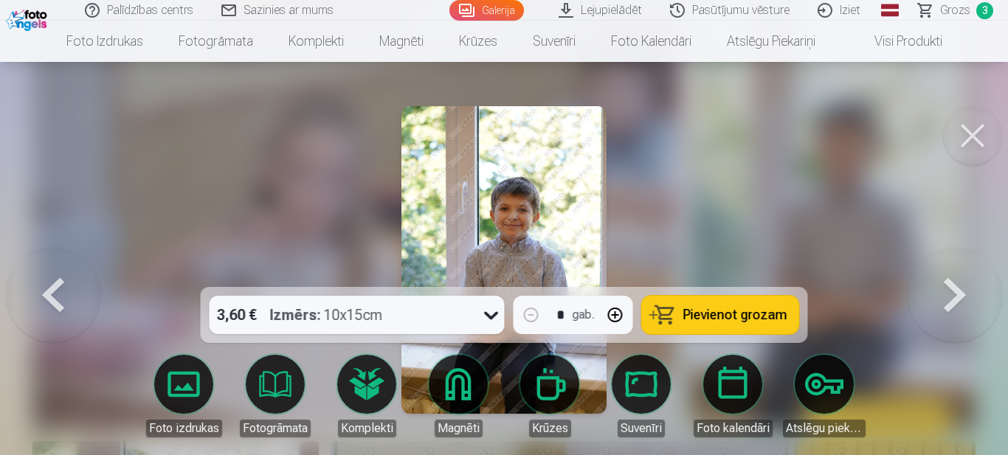
click at [753, 313] on span "Pievienot grozam" at bounding box center [736, 315] width 104 height 13
click at [973, 128] on button at bounding box center [972, 135] width 59 height 59
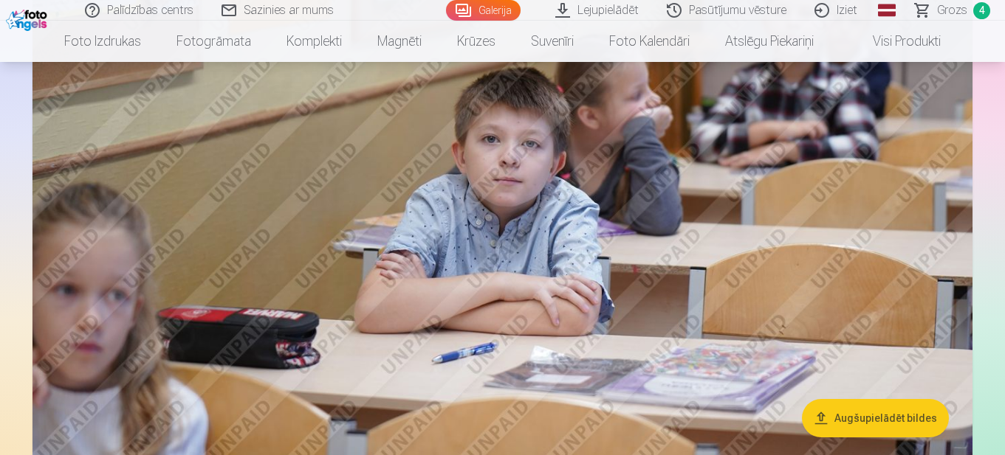
scroll to position [8858, 0]
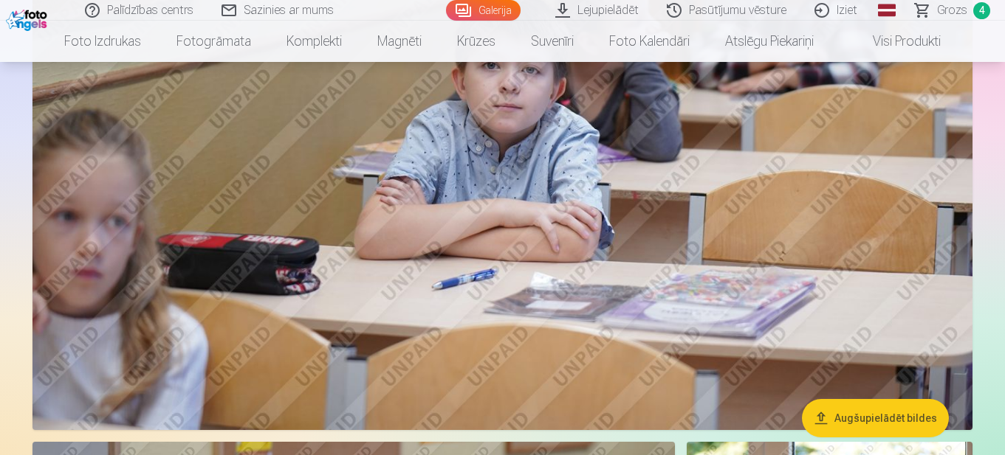
click at [846, 411] on button "Augšupielādēt bildes" at bounding box center [875, 418] width 147 height 38
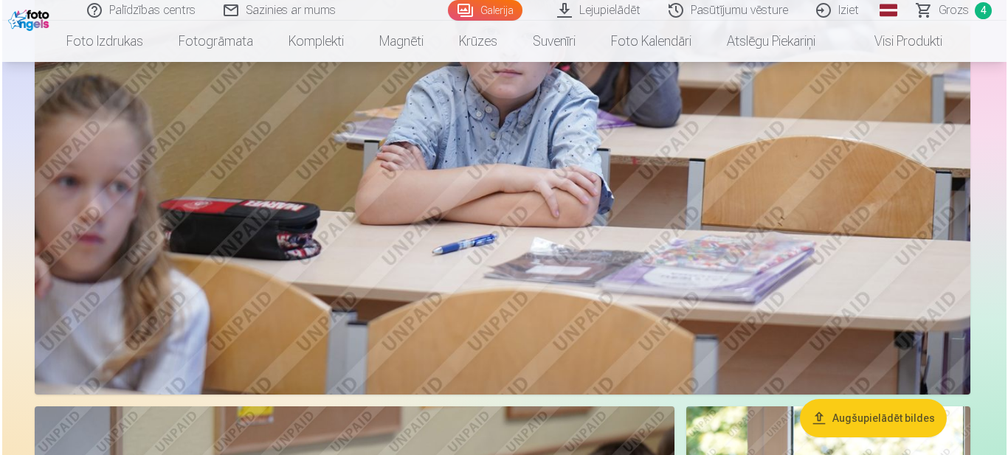
scroll to position [8891, 0]
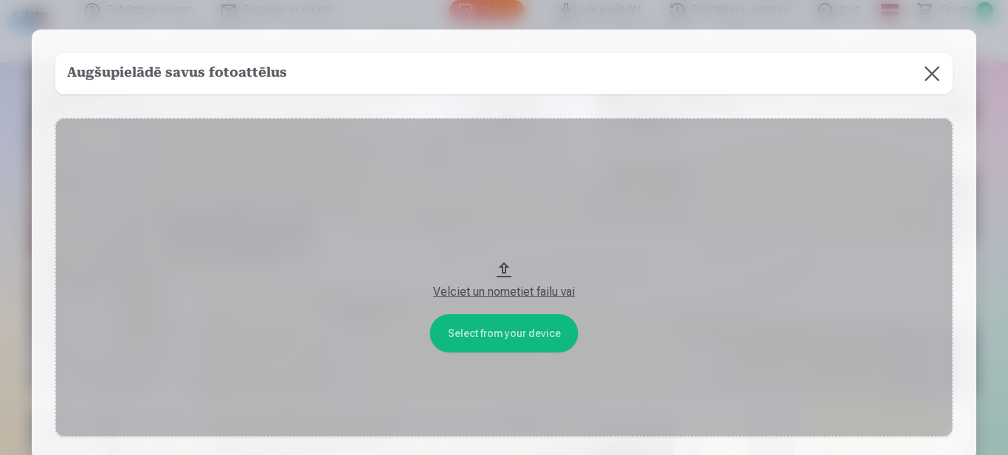
click at [939, 75] on button at bounding box center [932, 73] width 41 height 41
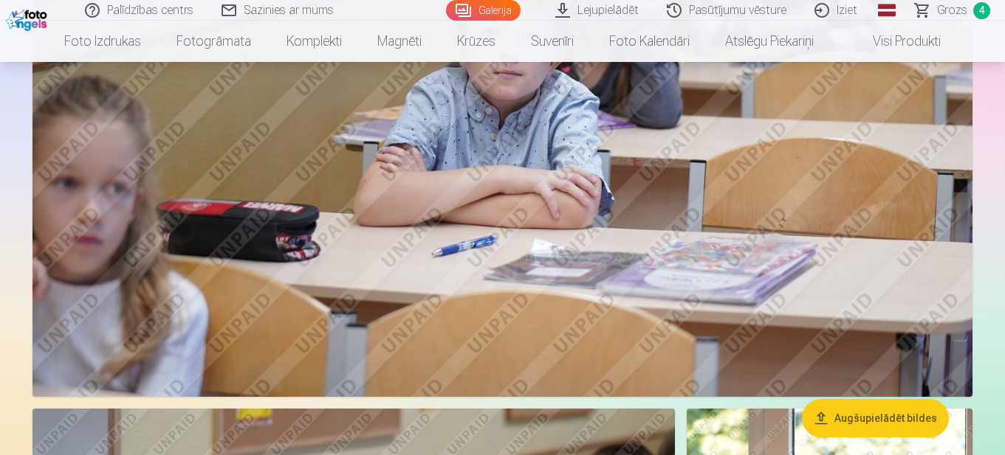
click at [659, 256] on img at bounding box center [502, 84] width 940 height 626
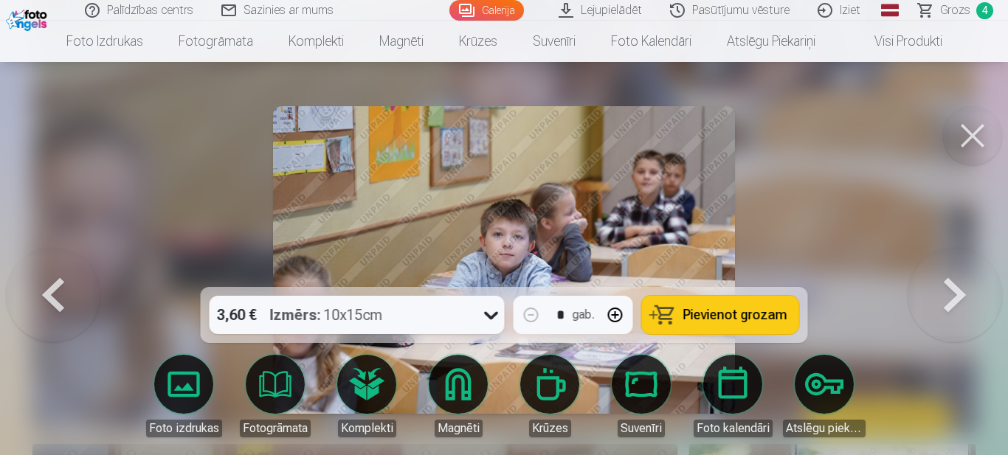
click at [733, 305] on button "Pievienot grozam" at bounding box center [720, 315] width 157 height 38
click at [971, 130] on button at bounding box center [972, 135] width 59 height 59
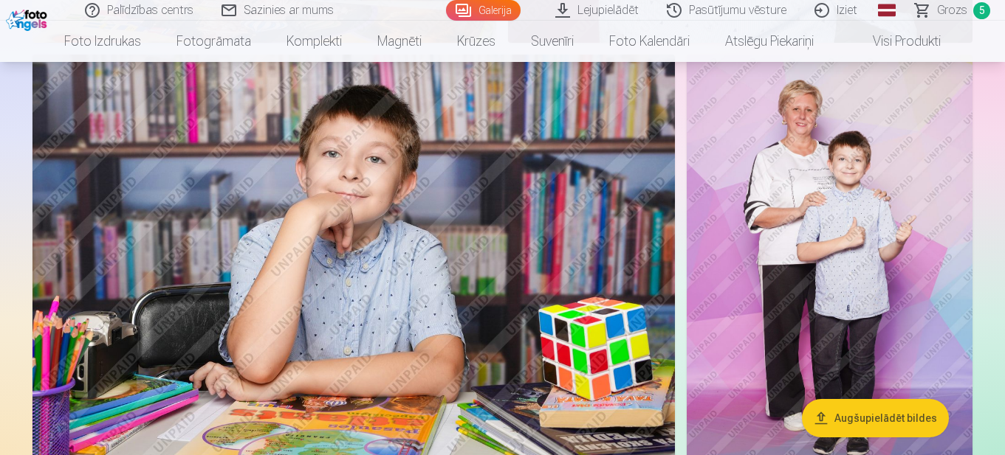
scroll to position [7751, 0]
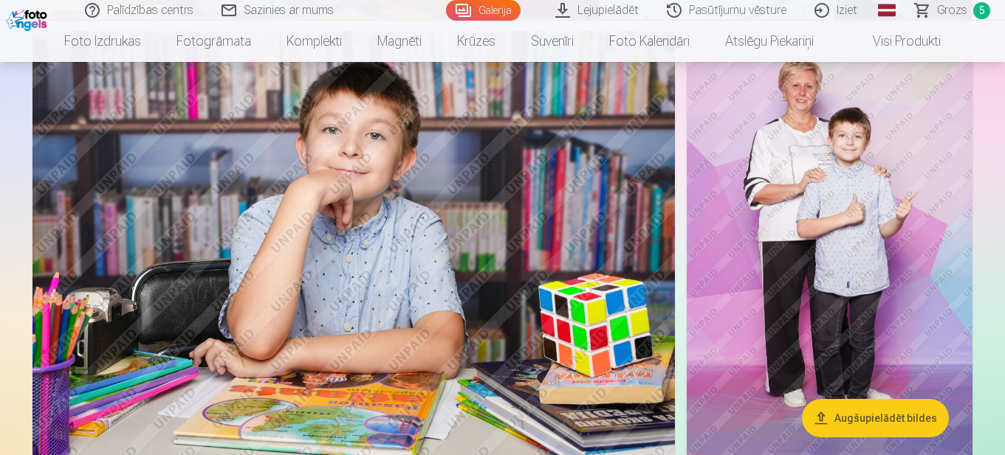
click at [475, 219] on img at bounding box center [353, 245] width 642 height 428
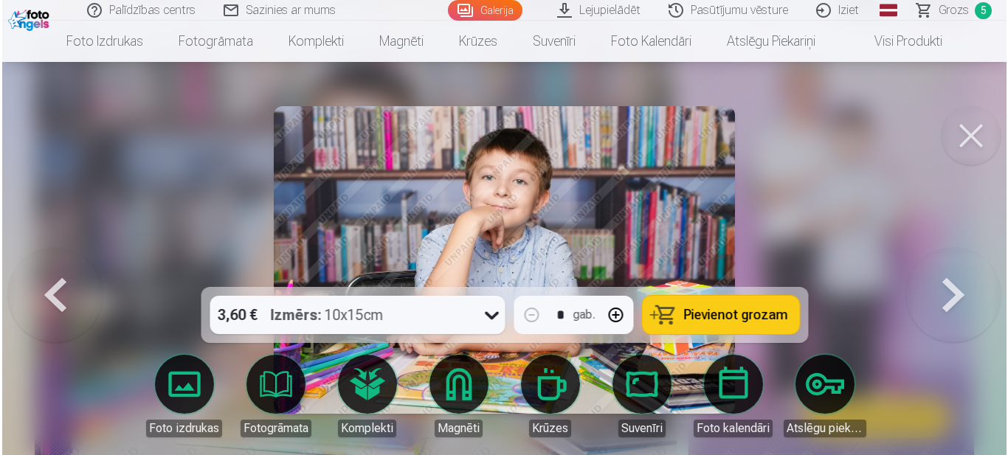
scroll to position [7777, 0]
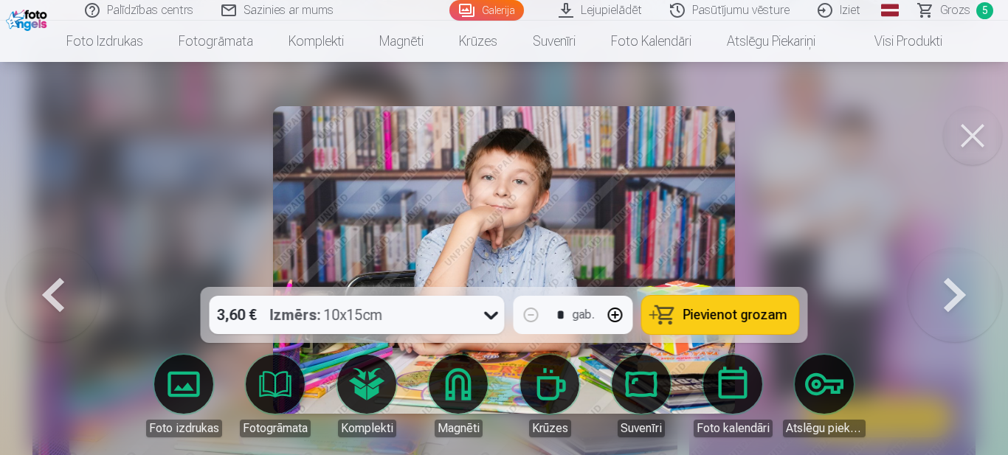
click at [746, 311] on span "Pievienot grozam" at bounding box center [736, 315] width 104 height 13
click at [972, 143] on button at bounding box center [972, 135] width 59 height 59
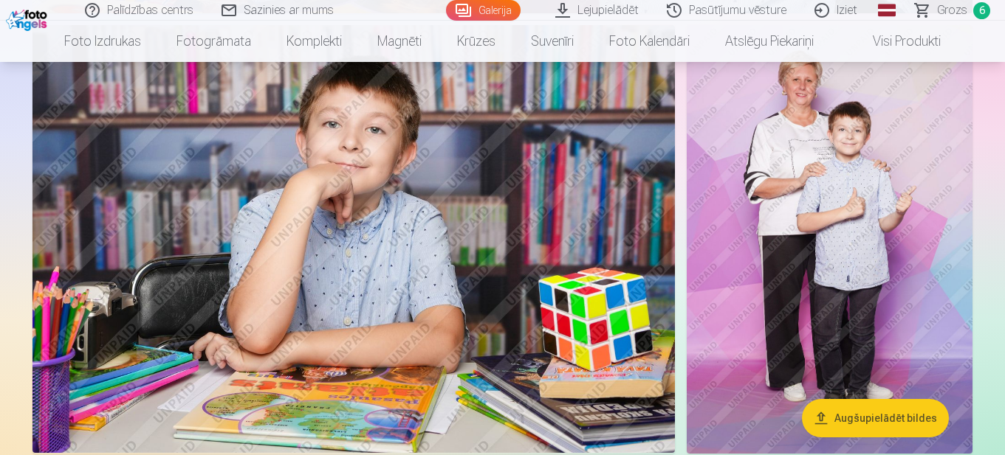
scroll to position [7751, 0]
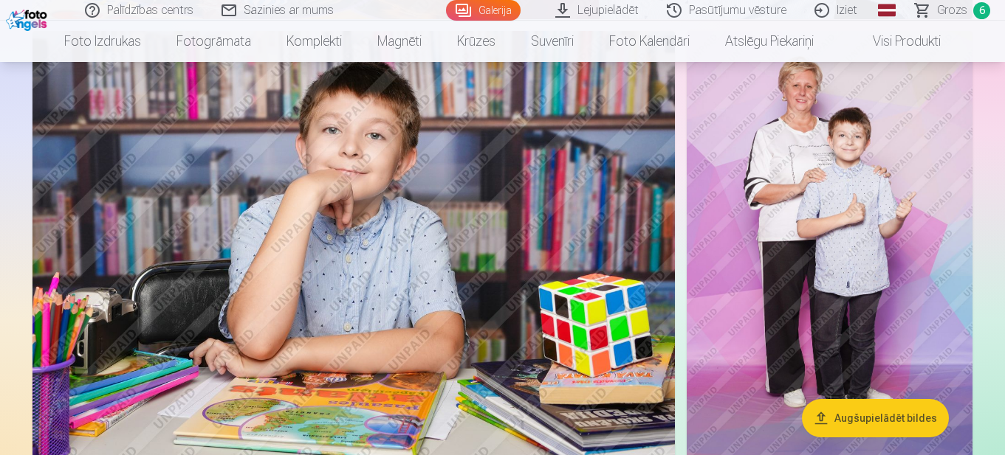
click at [945, 13] on span "Grozs" at bounding box center [952, 10] width 30 height 18
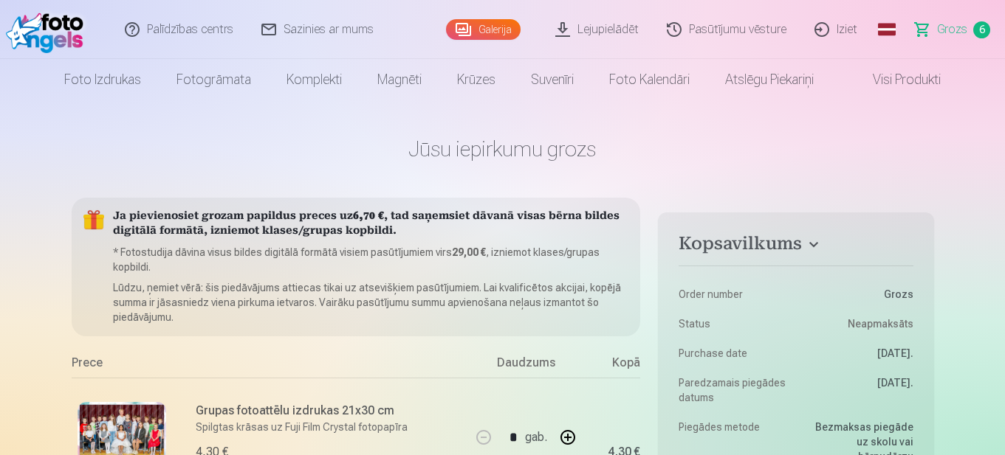
click at [495, 29] on link "Galerija" at bounding box center [483, 29] width 75 height 21
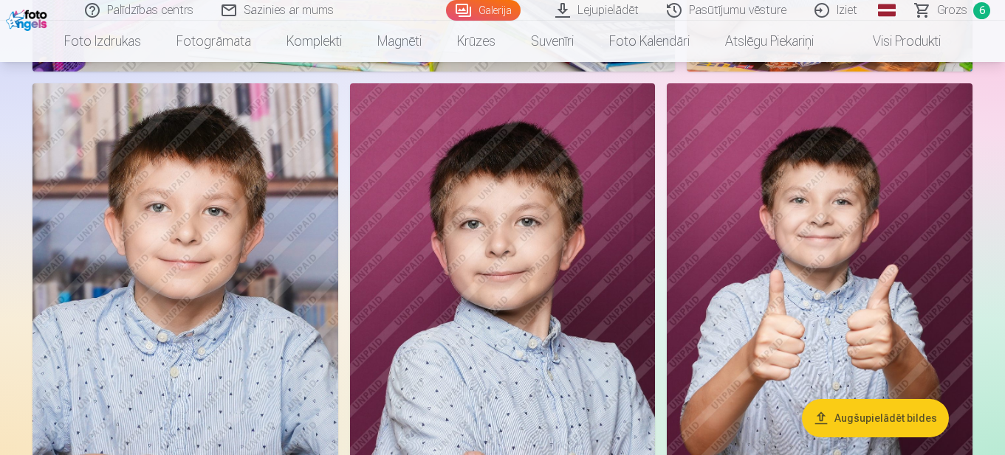
scroll to position [5684, 0]
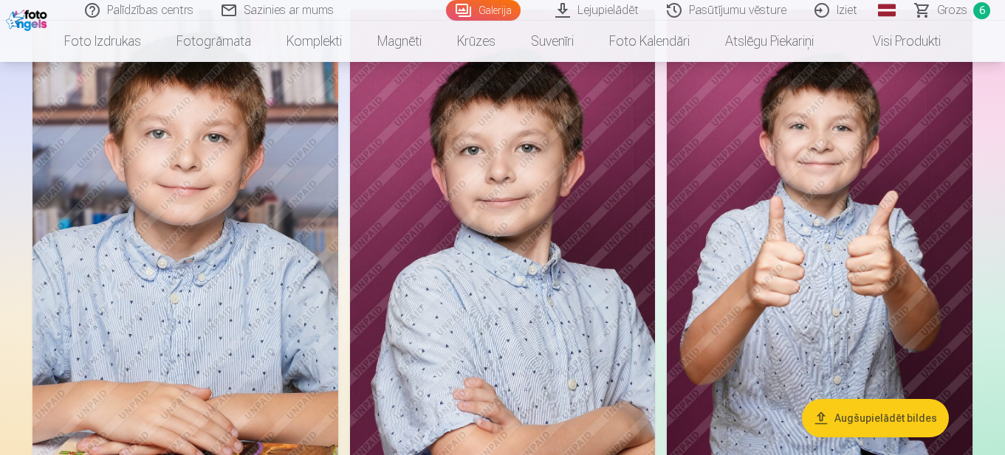
click at [495, 270] on img at bounding box center [503, 239] width 306 height 458
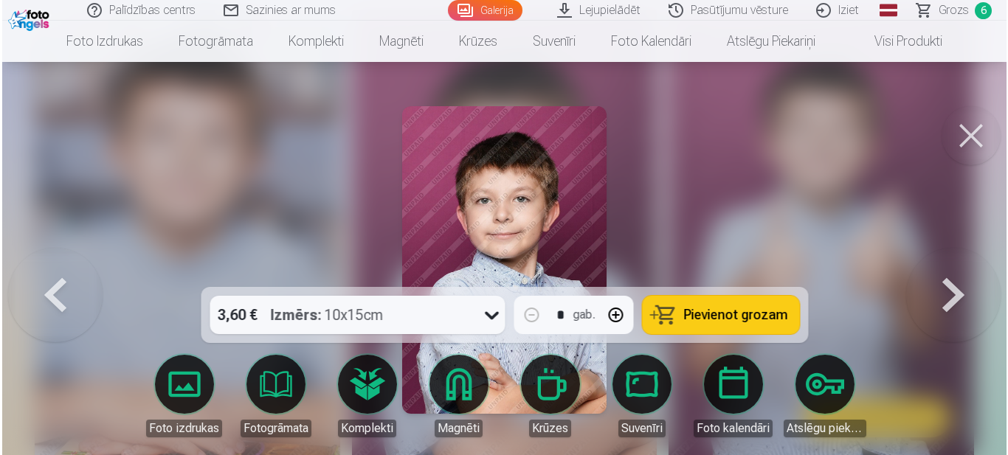
scroll to position [5705, 0]
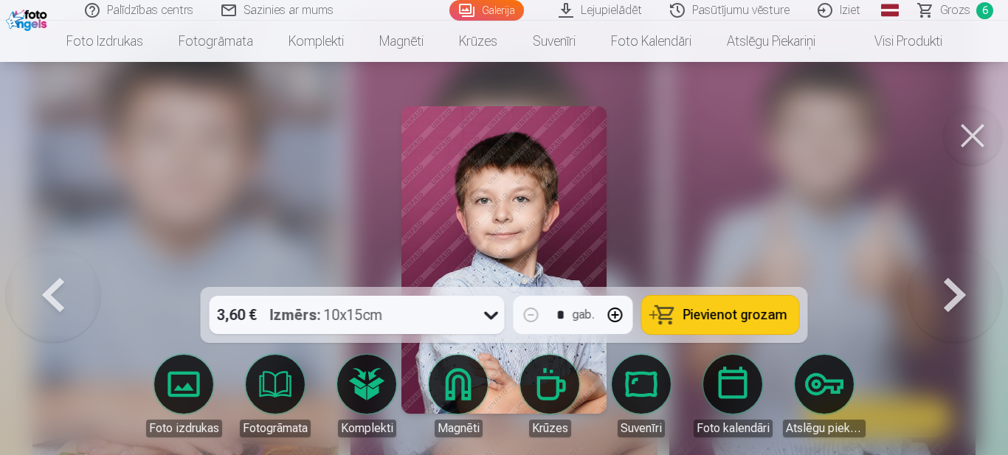
click at [757, 309] on span "Pievienot grozam" at bounding box center [736, 315] width 104 height 13
click at [965, 137] on button at bounding box center [972, 135] width 59 height 59
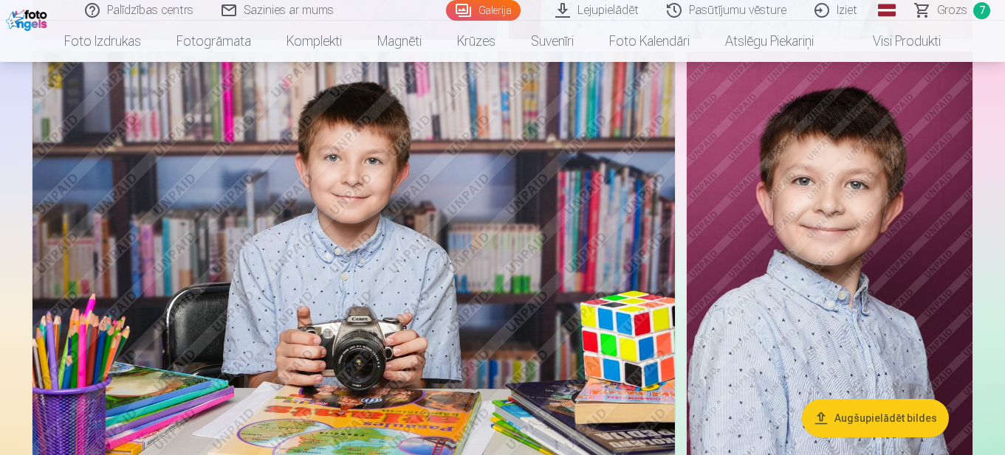
scroll to position [4724, 0]
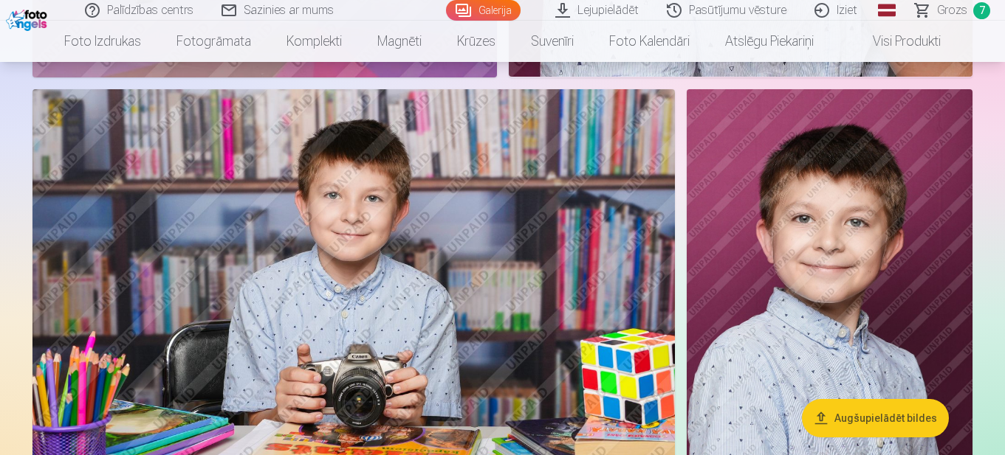
click at [952, 12] on span "Grozs" at bounding box center [952, 10] width 30 height 18
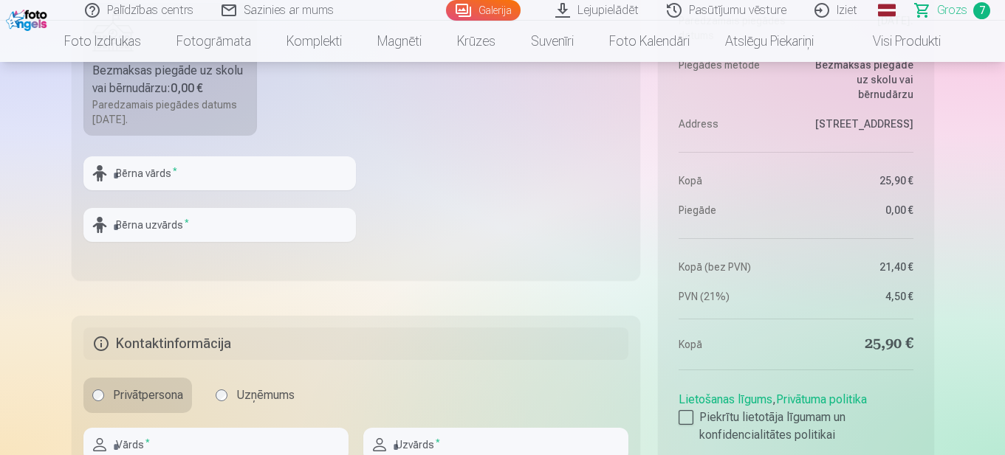
scroll to position [1476, 0]
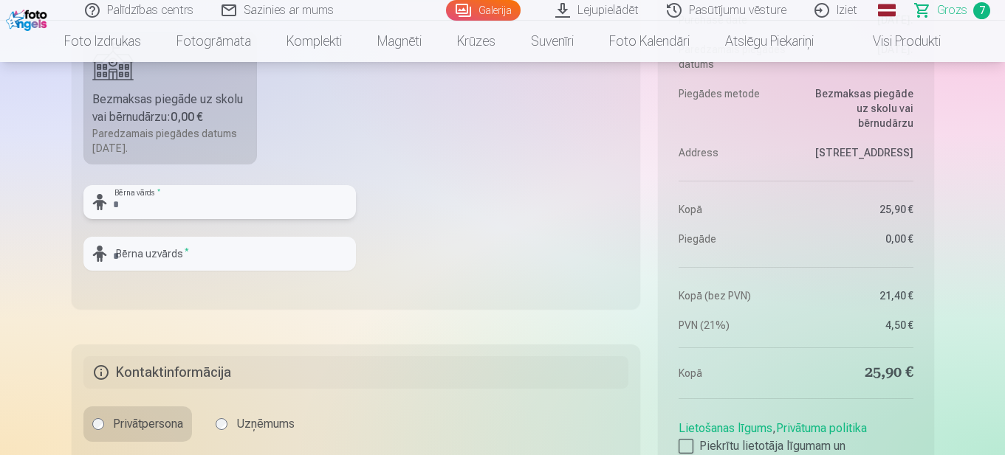
click at [235, 196] on input "text" at bounding box center [219, 202] width 272 height 34
click at [197, 211] on input "text" at bounding box center [219, 202] width 272 height 34
click at [179, 203] on input "text" at bounding box center [219, 202] width 272 height 34
click at [140, 201] on input "*" at bounding box center [219, 202] width 272 height 34
type input "******"
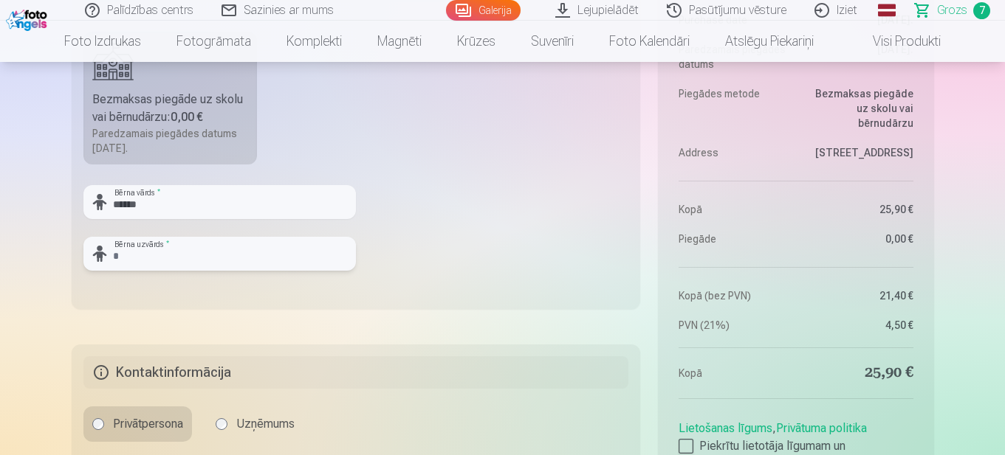
click at [221, 255] on input "text" at bounding box center [219, 254] width 272 height 34
type input "**********"
click at [282, 300] on fieldset "**********" at bounding box center [356, 133] width 569 height 351
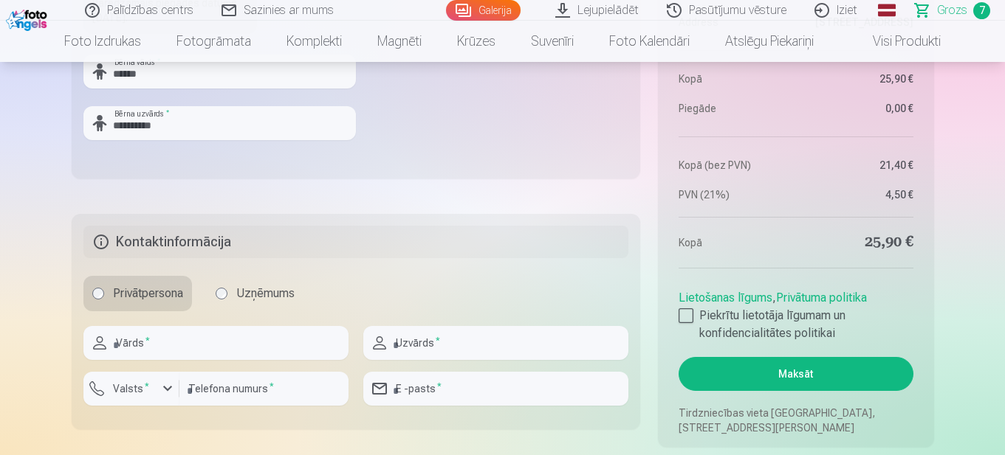
scroll to position [1624, 0]
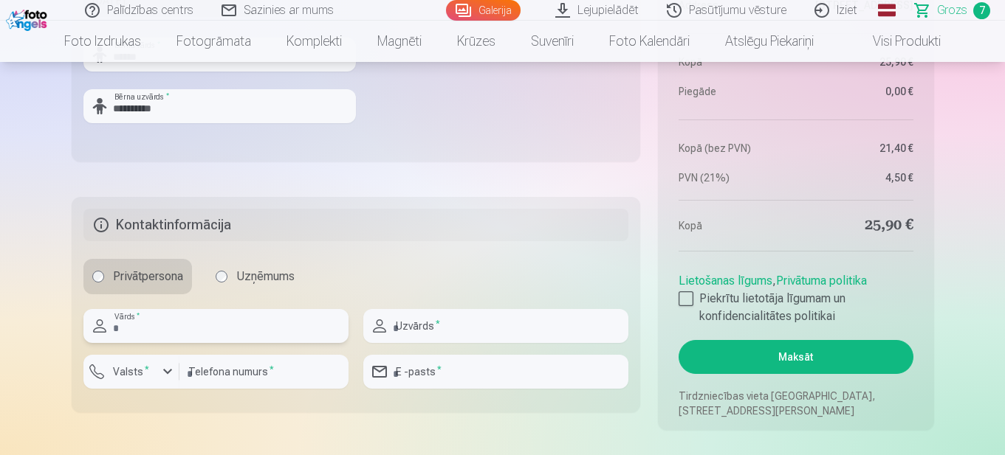
click at [186, 332] on input "text" at bounding box center [215, 326] width 265 height 34
type input "******"
click at [405, 334] on input "text" at bounding box center [495, 326] width 265 height 34
type input "******"
click at [194, 388] on input "number" at bounding box center [263, 372] width 169 height 34
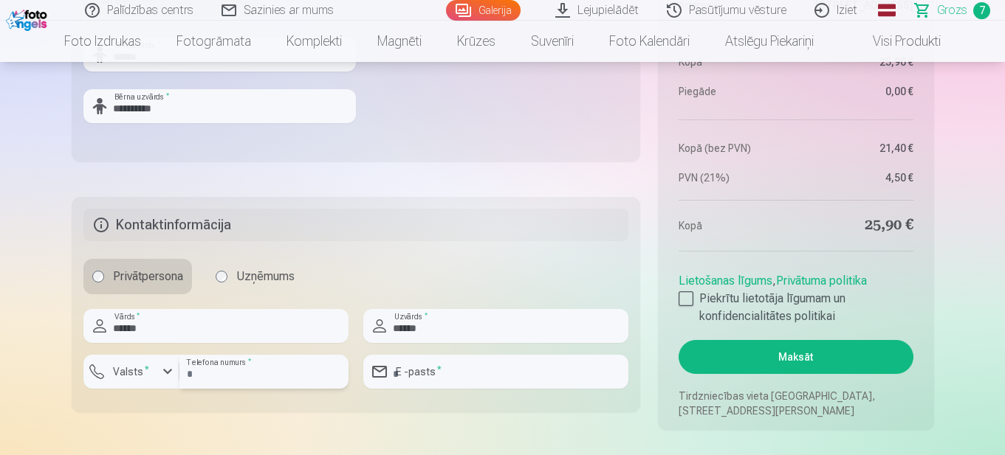
type input "********"
click at [479, 374] on input "email" at bounding box center [495, 372] width 265 height 34
type input "**********"
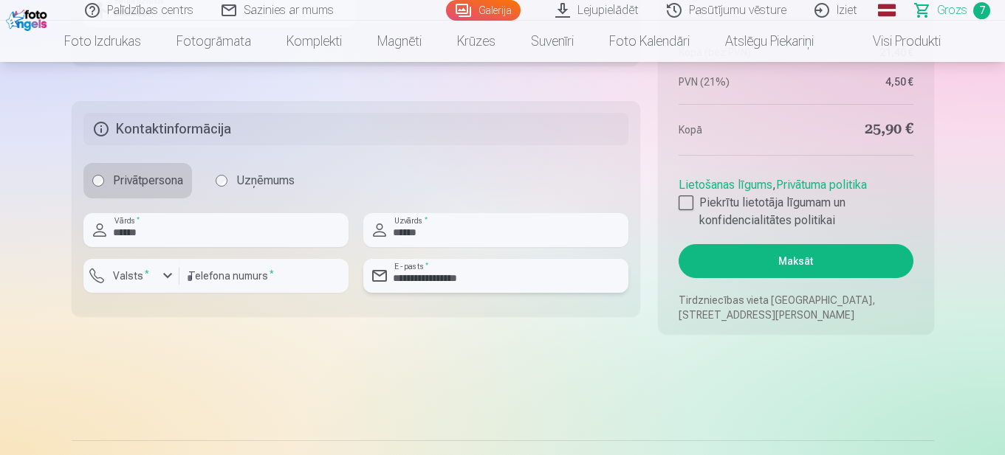
scroll to position [1754, 0]
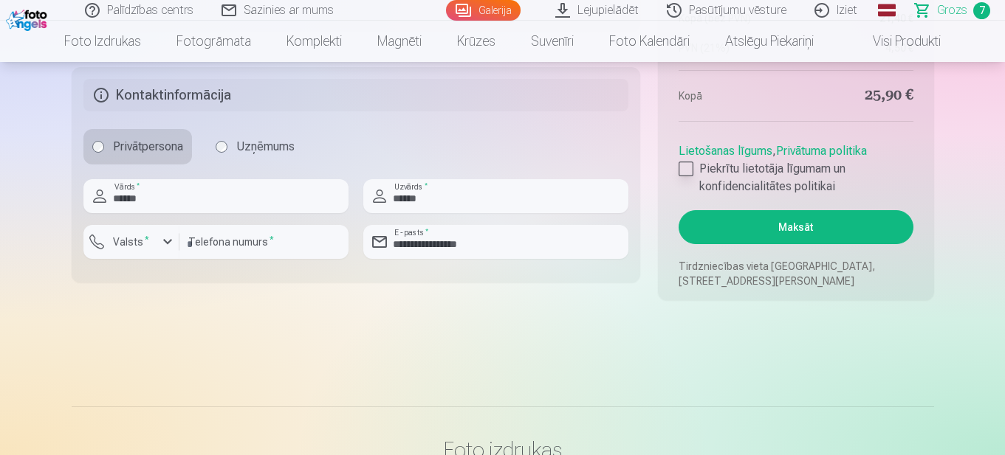
click at [683, 165] on div at bounding box center [685, 169] width 15 height 15
click at [818, 224] on button "Maksāt" at bounding box center [795, 227] width 234 height 34
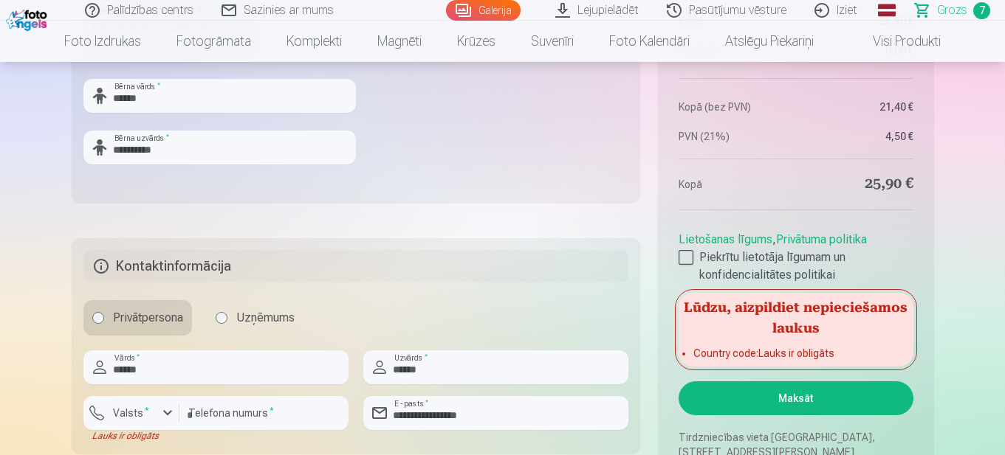
scroll to position [1595, 0]
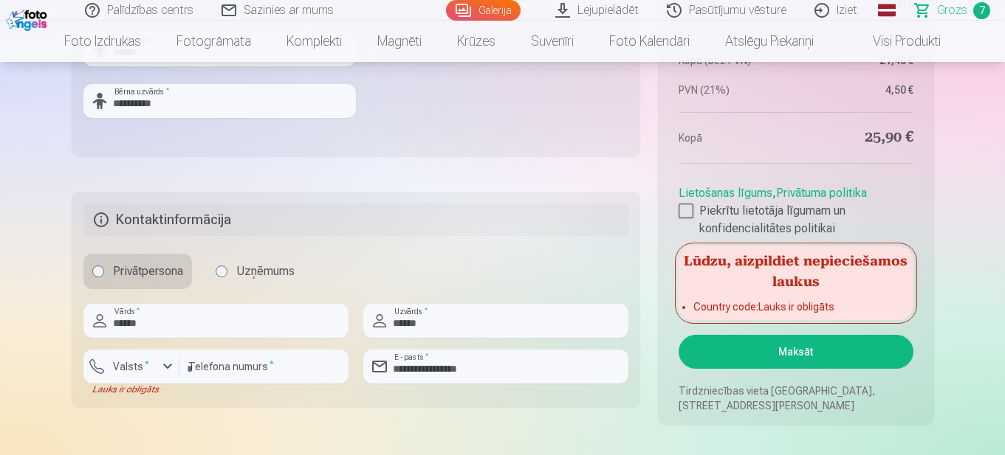
scroll to position [1617, 0]
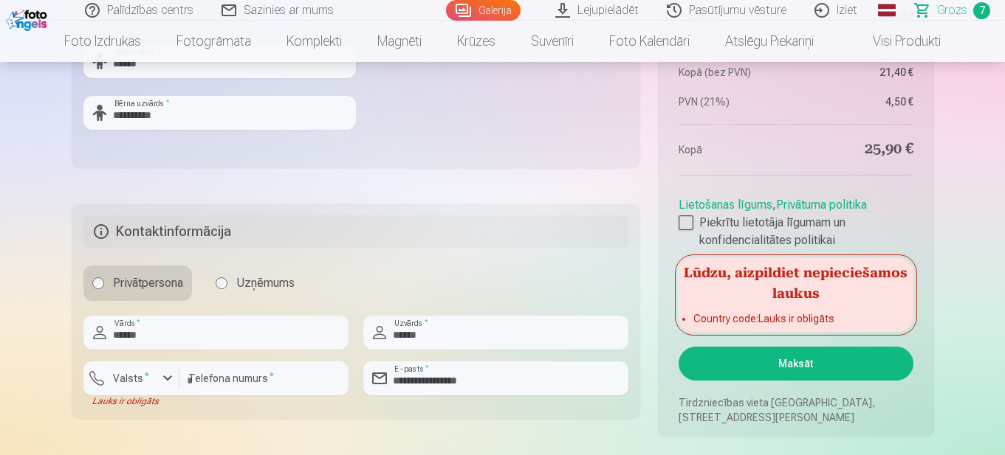
click at [724, 288] on h5 "Lūdzu, aizpildiet nepieciešamos laukus" at bounding box center [795, 281] width 234 height 47
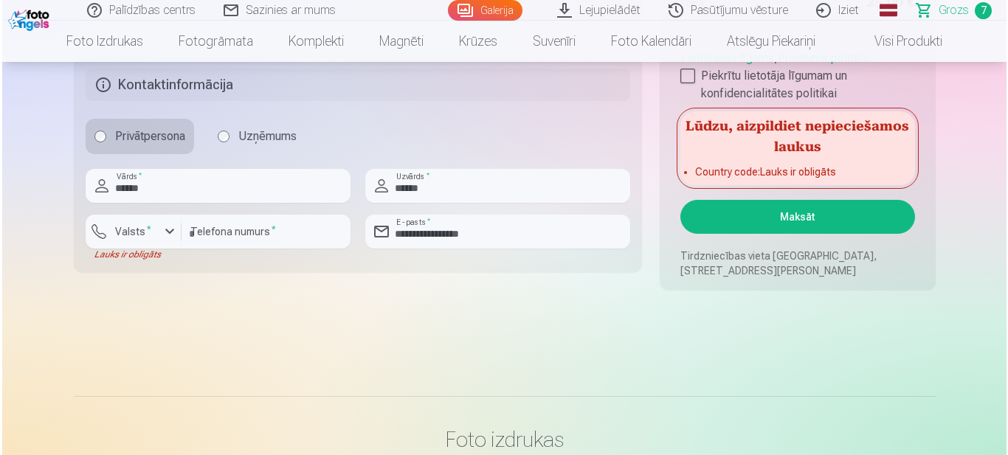
scroll to position [1765, 0]
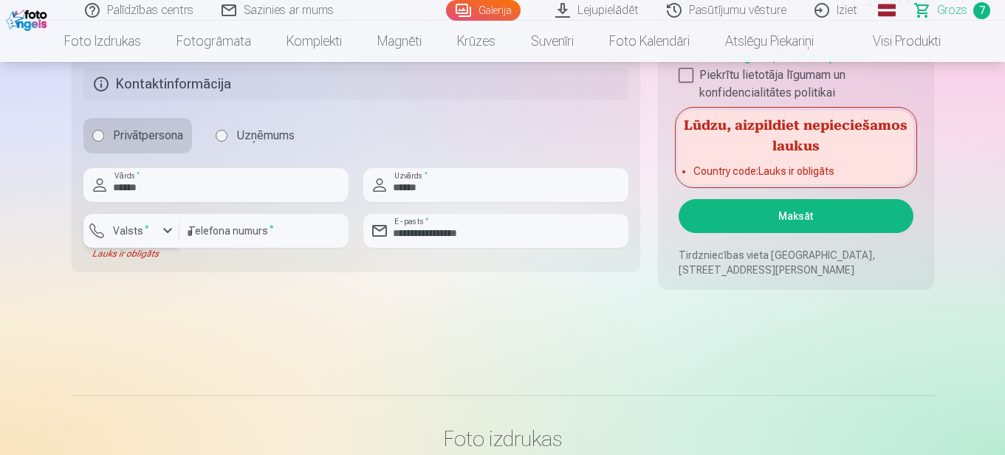
click at [132, 224] on label "Valsts *" at bounding box center [131, 231] width 48 height 15
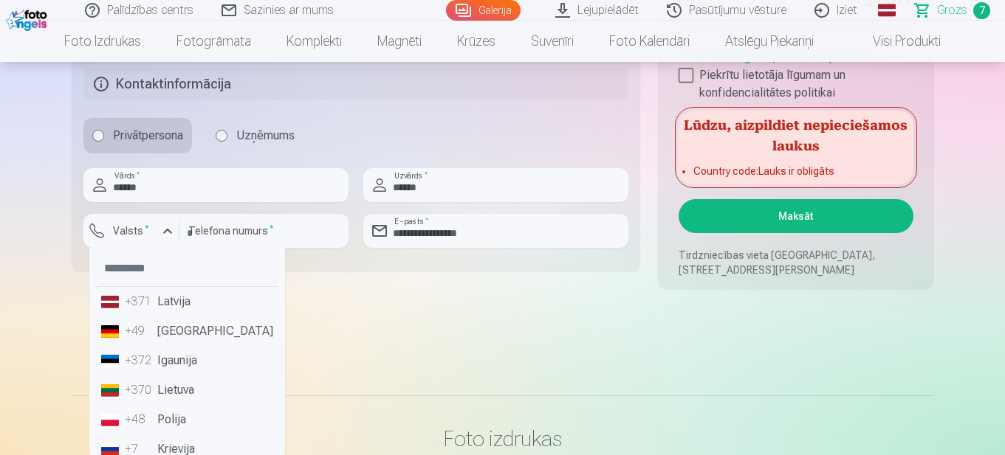
click at [193, 293] on li "+371 Latvija" at bounding box center [187, 302] width 184 height 30
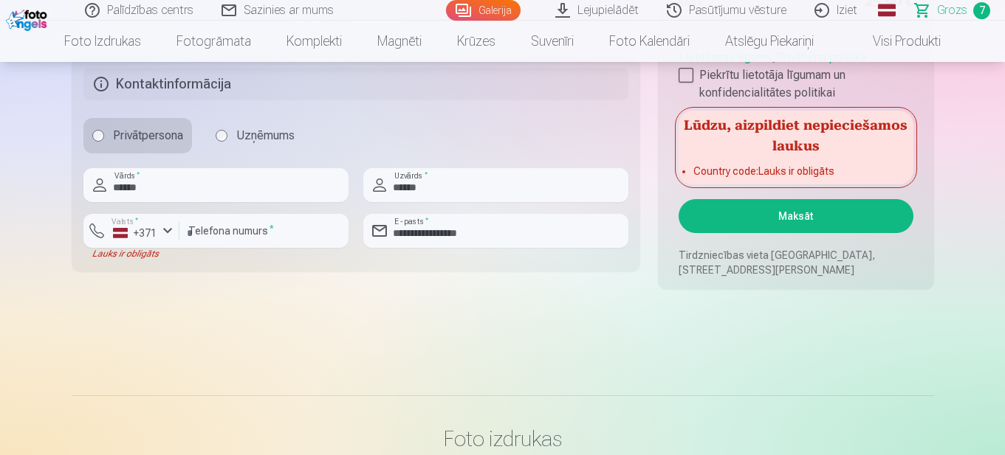
click at [749, 208] on button "Maksāt" at bounding box center [795, 216] width 234 height 34
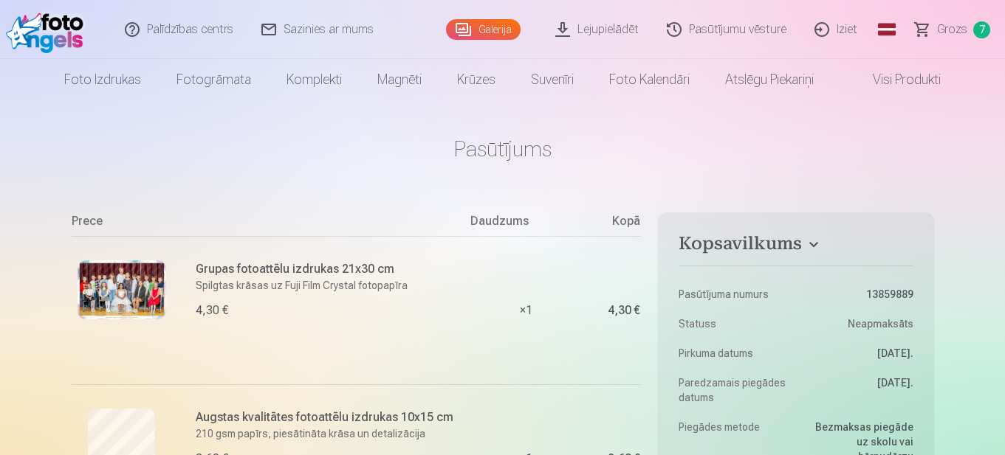
click at [853, 29] on link "Iziet" at bounding box center [836, 29] width 71 height 59
